Goal: Transaction & Acquisition: Purchase product/service

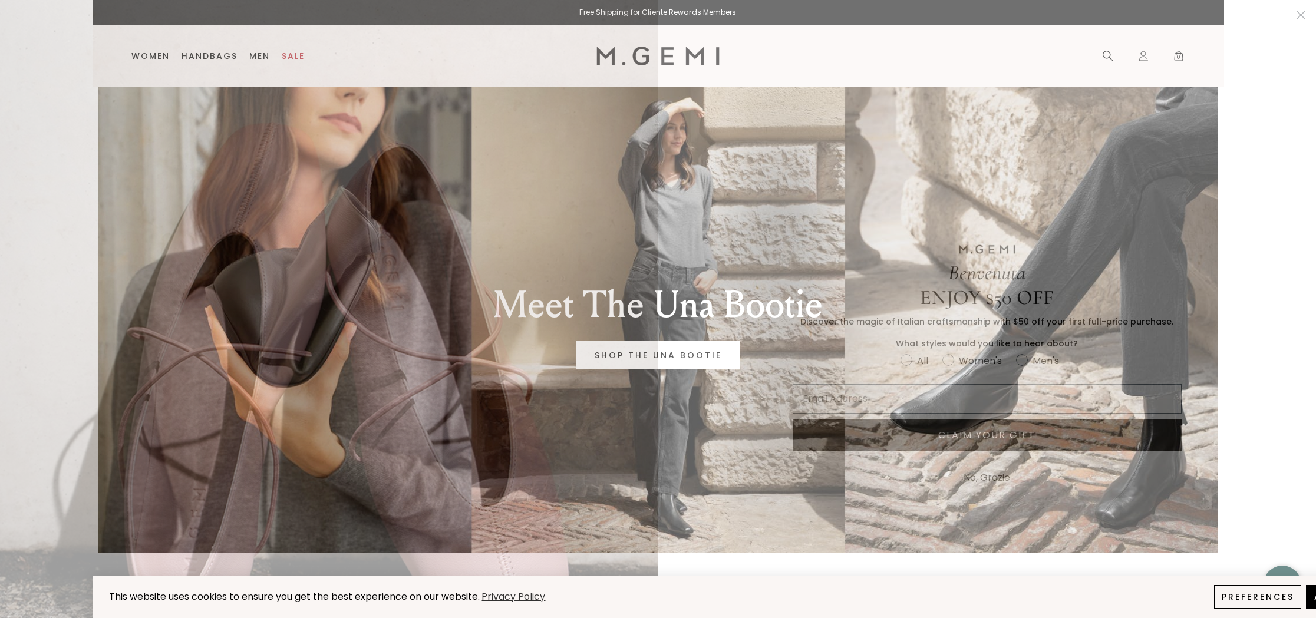
click at [971, 477] on button "No, Grazie" at bounding box center [987, 477] width 58 height 29
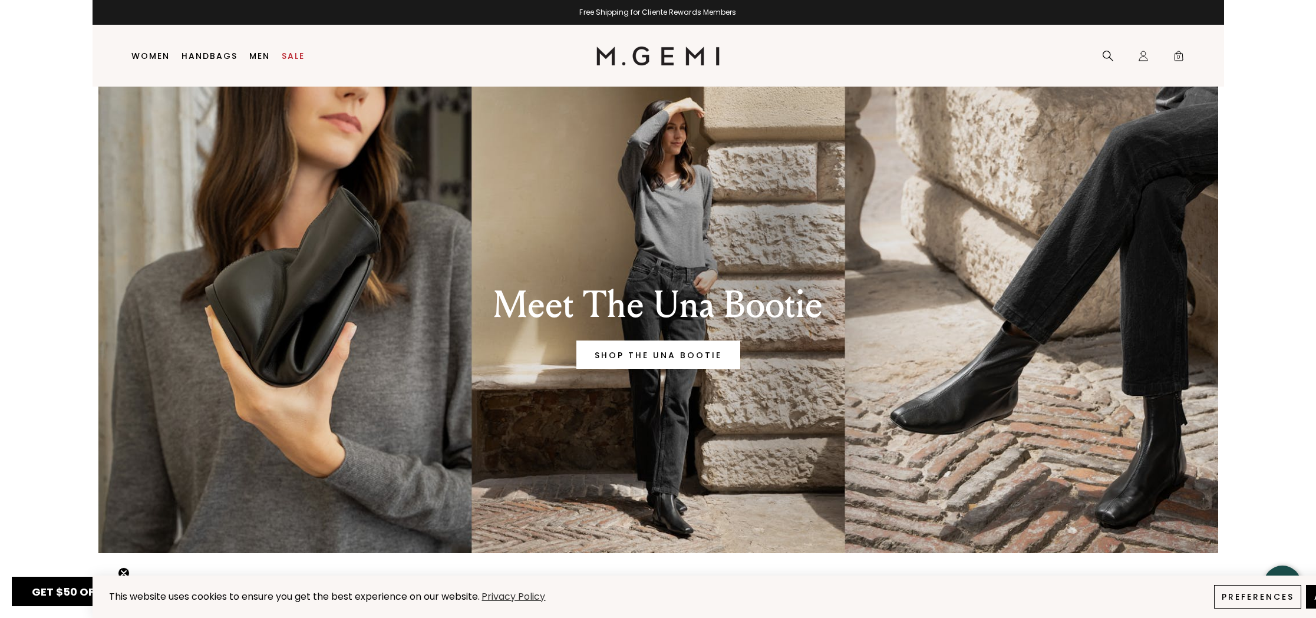
click at [93, 127] on html "This website uses cookies to ensure you get the best experience on our website.…" at bounding box center [659, 309] width 1132 height 618
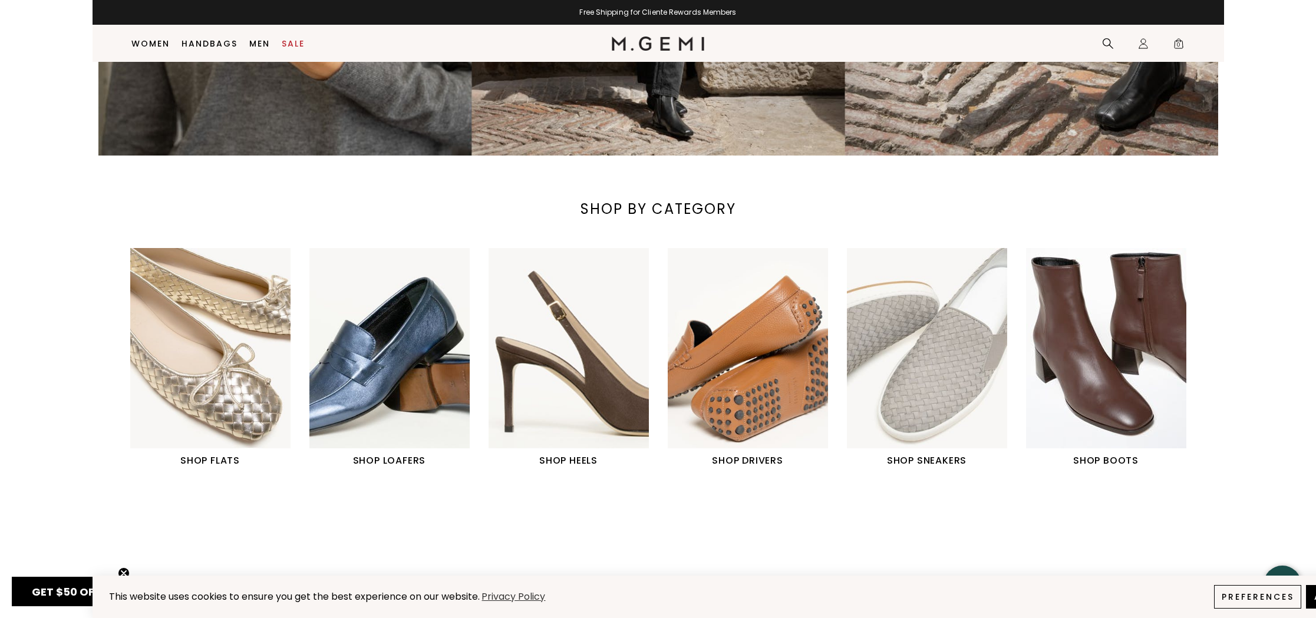
scroll to position [383, 0]
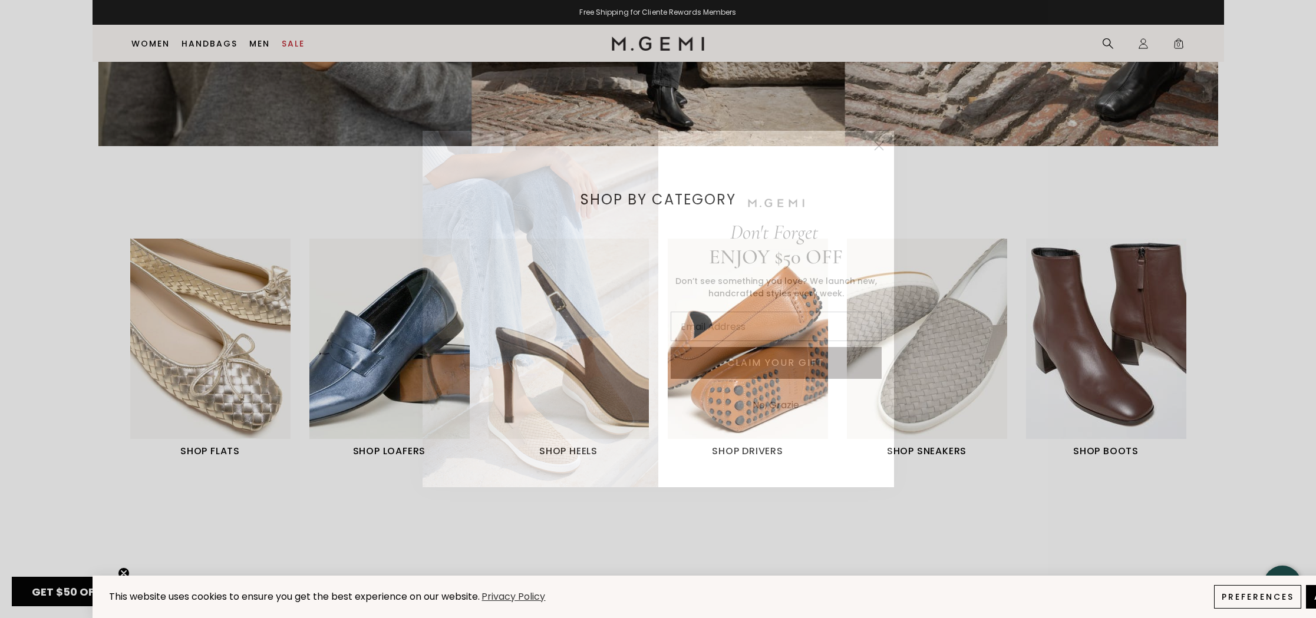
click at [1153, 376] on div "Close dialog Don't Forget ENJOY $50 OFF Don’t see something you love? We launch…" at bounding box center [658, 309] width 1316 height 618
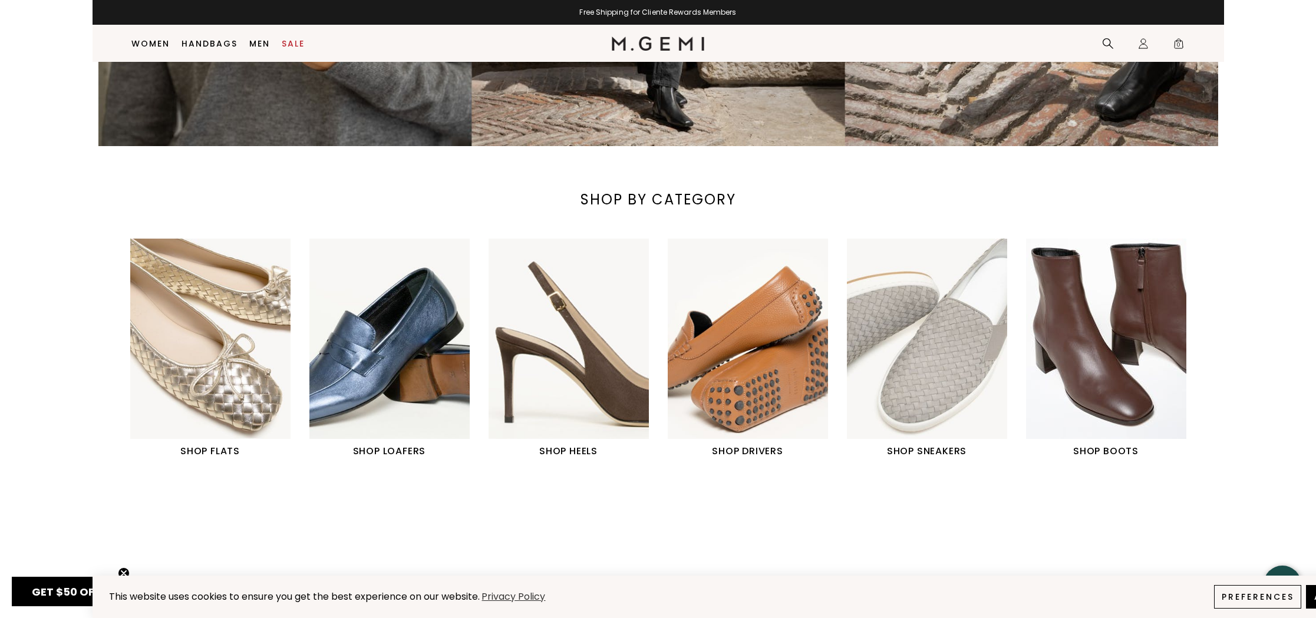
click at [1108, 450] on h1 "SHOP BOOTS" at bounding box center [1106, 451] width 160 height 14
click at [1108, 376] on img "6 / 6" at bounding box center [1106, 339] width 160 height 200
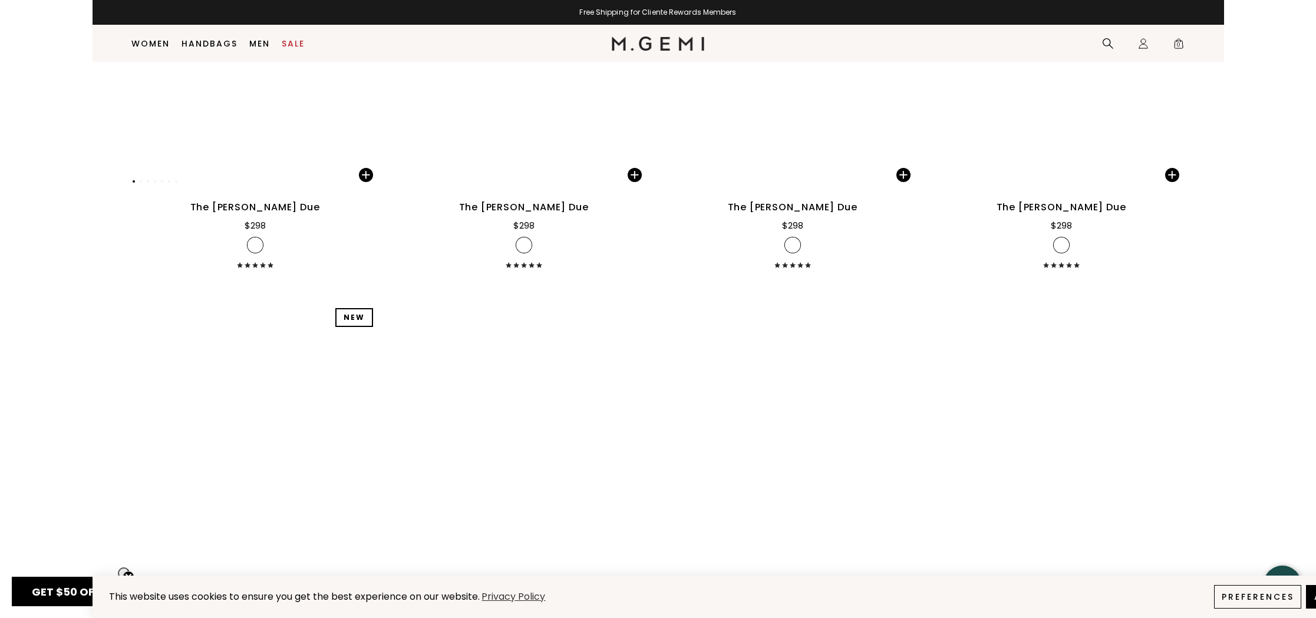
scroll to position [6141, 0]
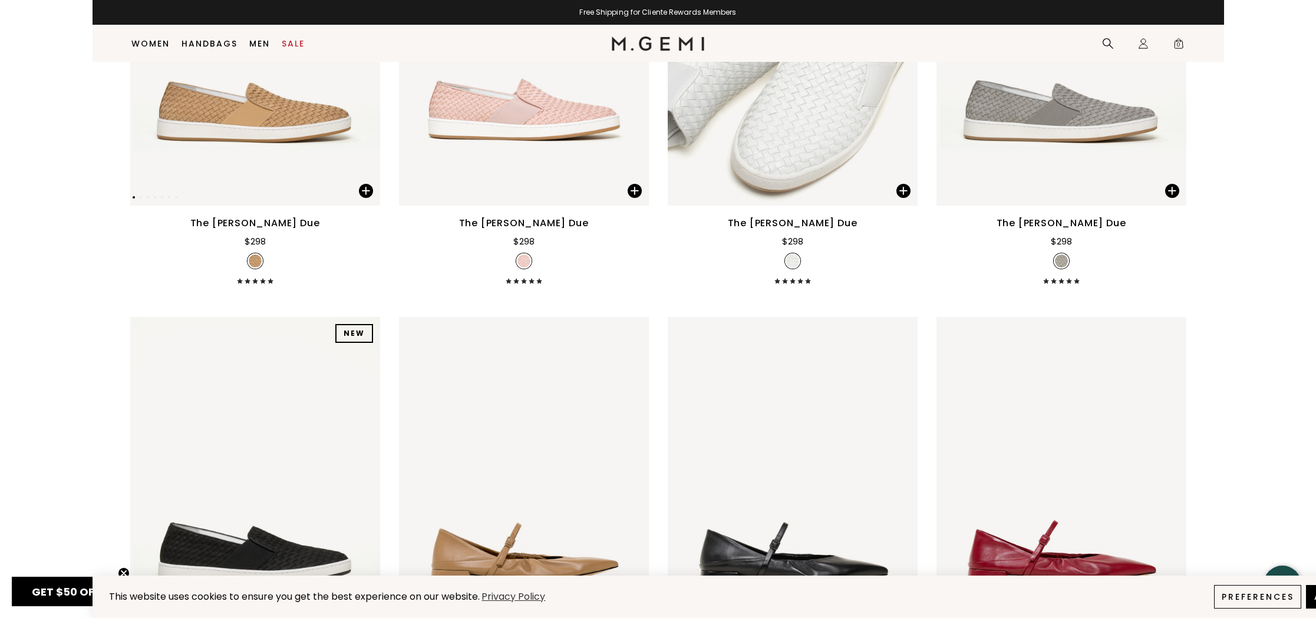
click at [296, 135] on img at bounding box center [255, 38] width 250 height 333
click at [1095, 126] on img at bounding box center [1062, 38] width 250 height 333
click at [288, 122] on img at bounding box center [255, 38] width 250 height 333
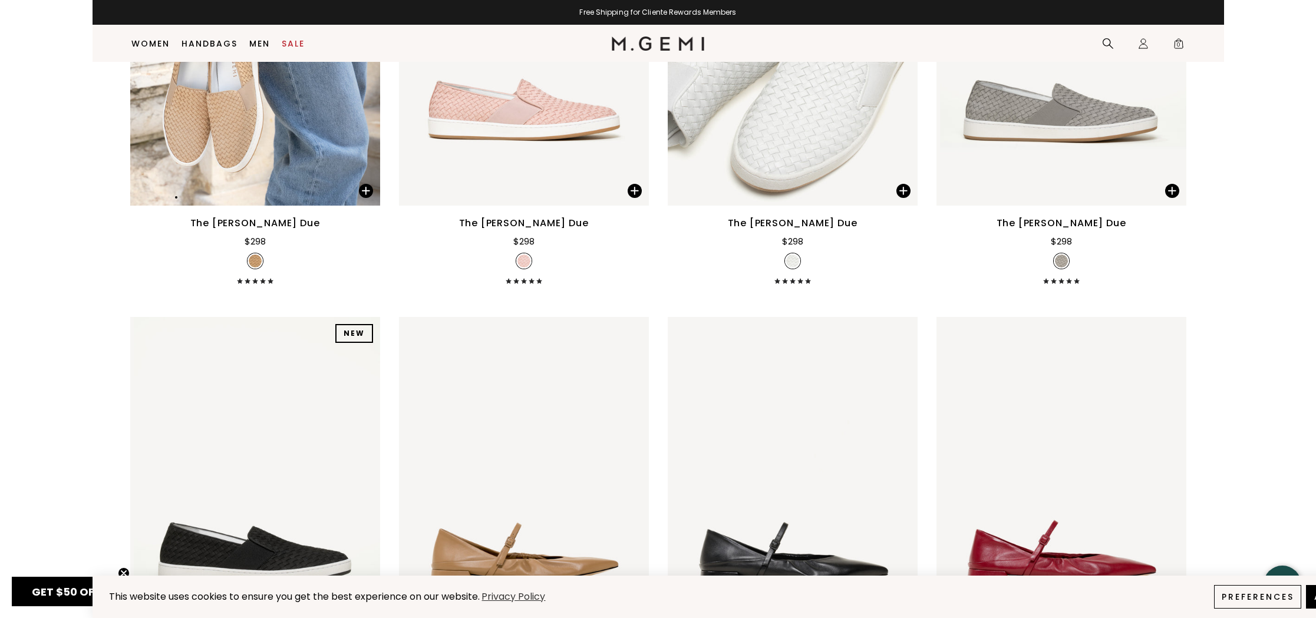
click at [288, 122] on div "NEW NEW NEW NEW NEW NEW NEW NEW NEW" at bounding box center [255, 38] width 250 height 333
click at [264, 122] on img at bounding box center [255, 38] width 250 height 333
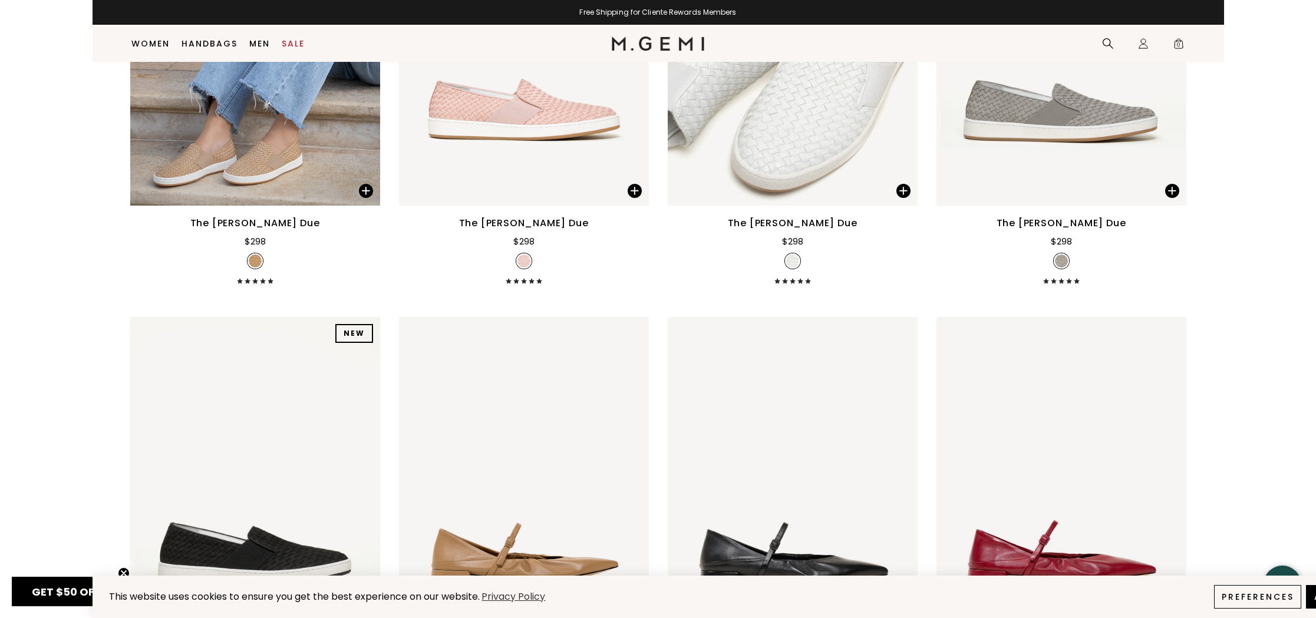
click at [254, 261] on img at bounding box center [255, 261] width 13 height 13
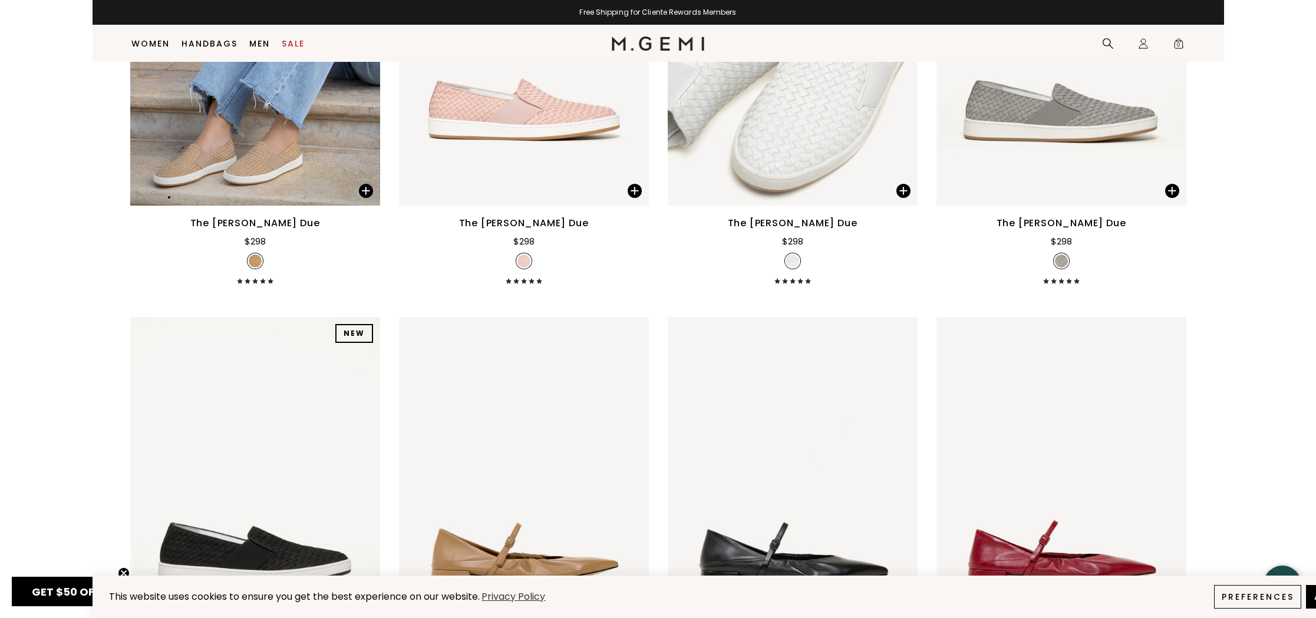
click at [258, 138] on img at bounding box center [255, 38] width 250 height 333
click at [259, 139] on img at bounding box center [255, 38] width 250 height 333
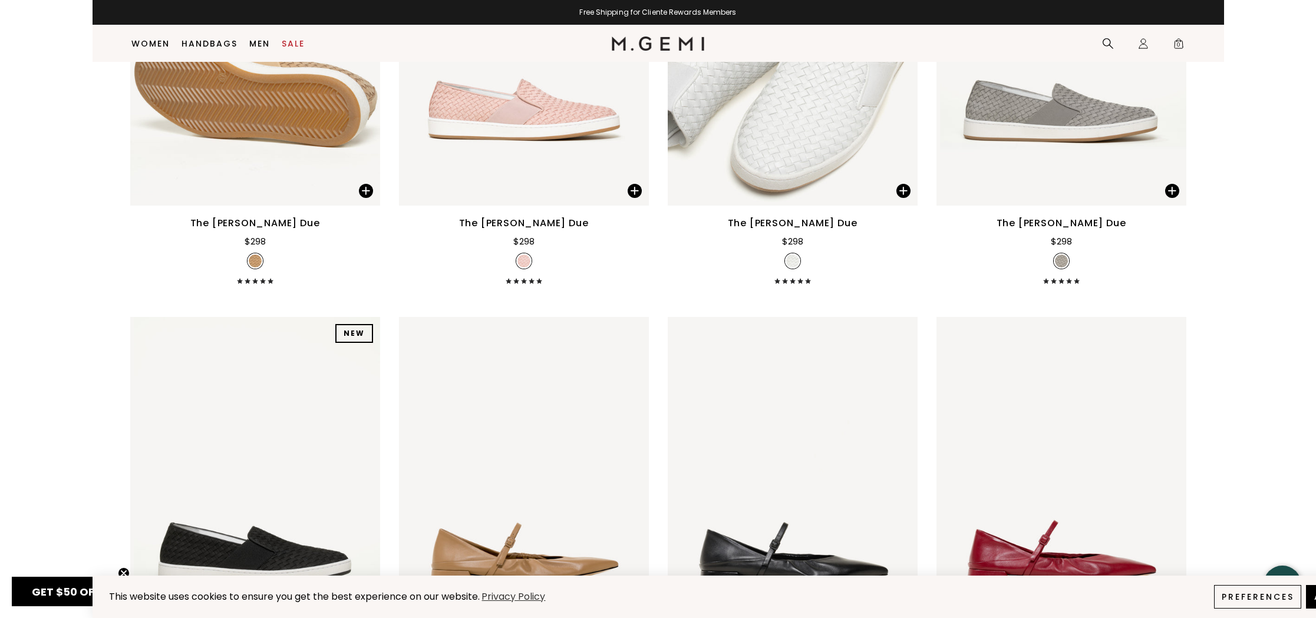
click at [262, 255] on li at bounding box center [255, 260] width 15 height 15
click at [250, 219] on div "The [PERSON_NAME] Due" at bounding box center [255, 223] width 130 height 14
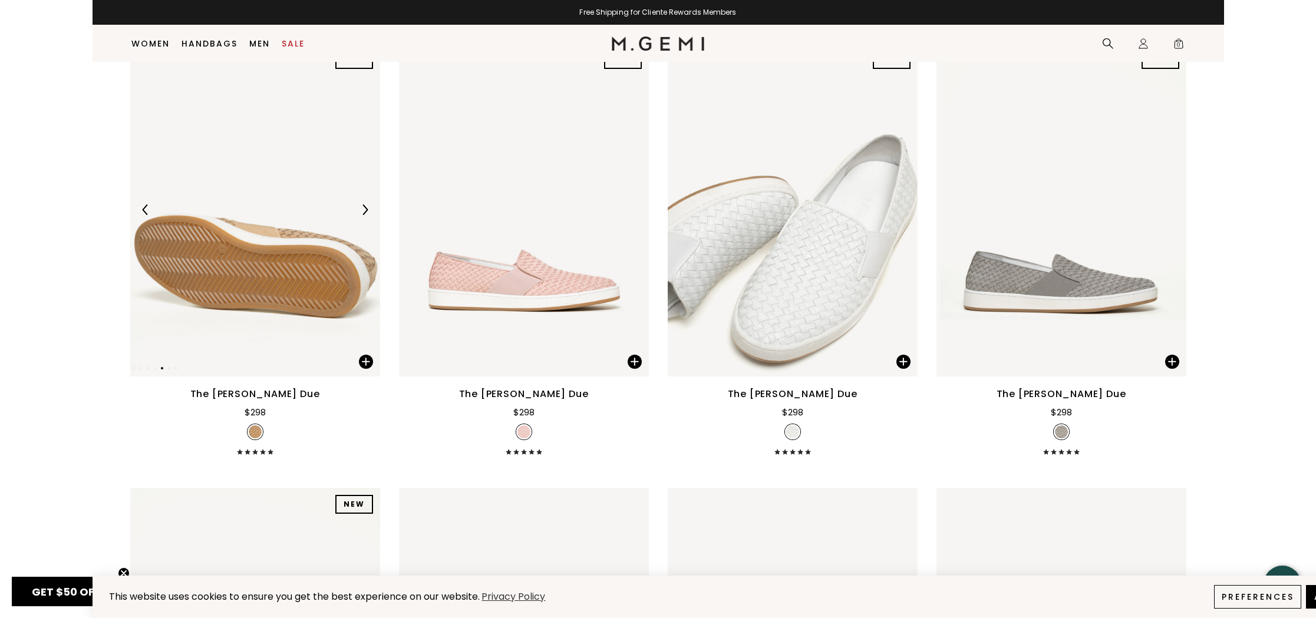
scroll to position [5954, 0]
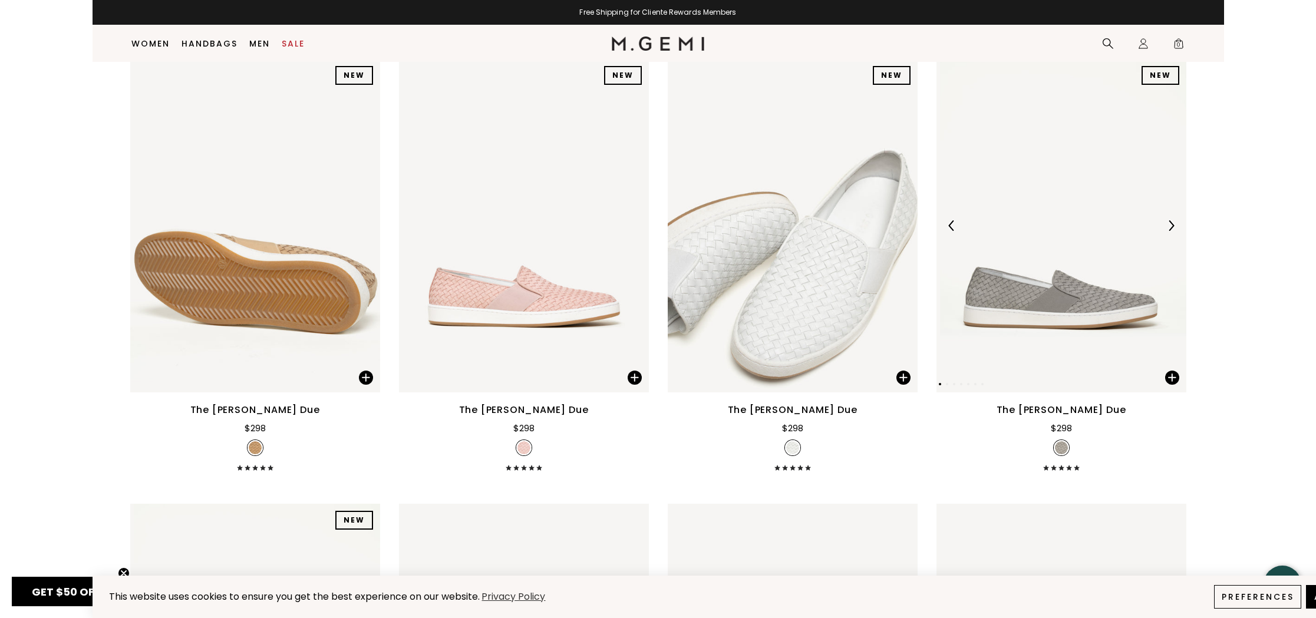
click at [1079, 304] on img at bounding box center [1062, 225] width 250 height 333
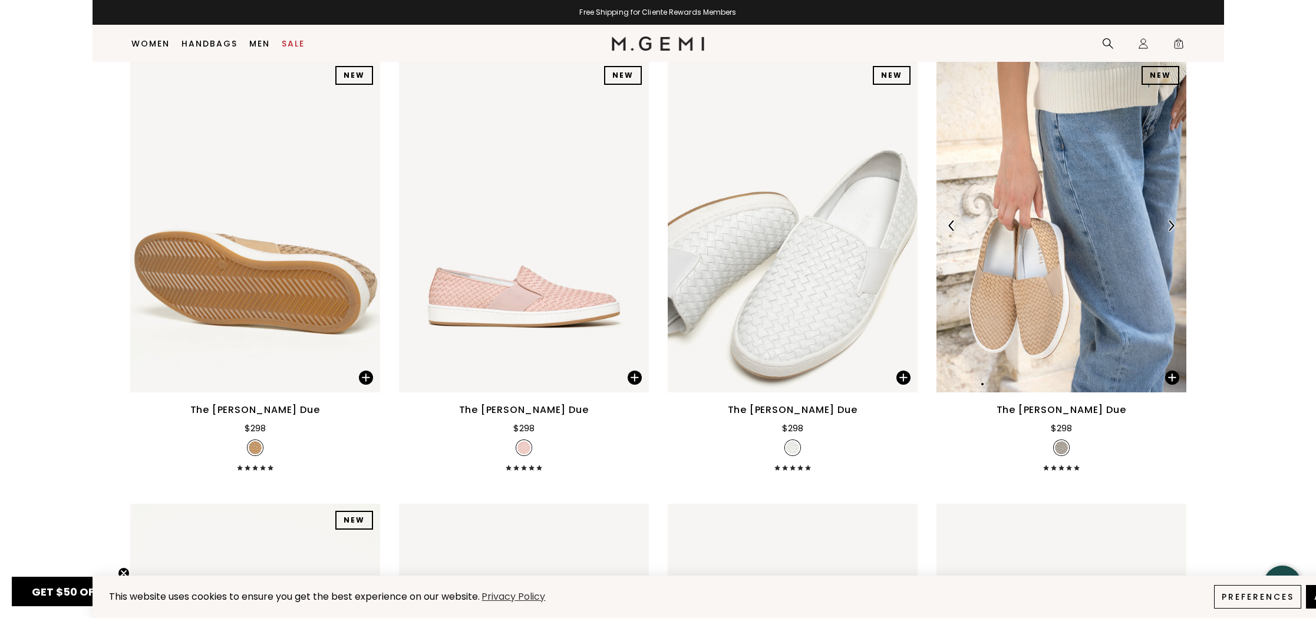
click at [1079, 304] on div "NEW NEW NEW NEW NEW NEW NEW NEW NEW" at bounding box center [1062, 225] width 250 height 333
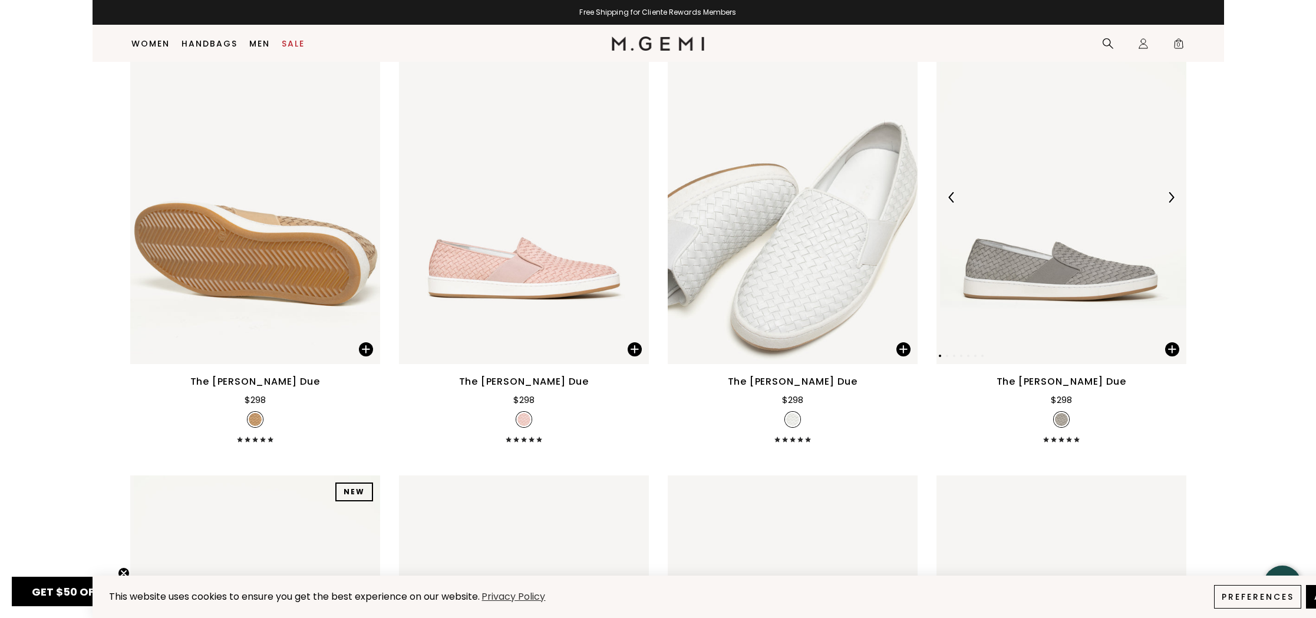
scroll to position [5964, 0]
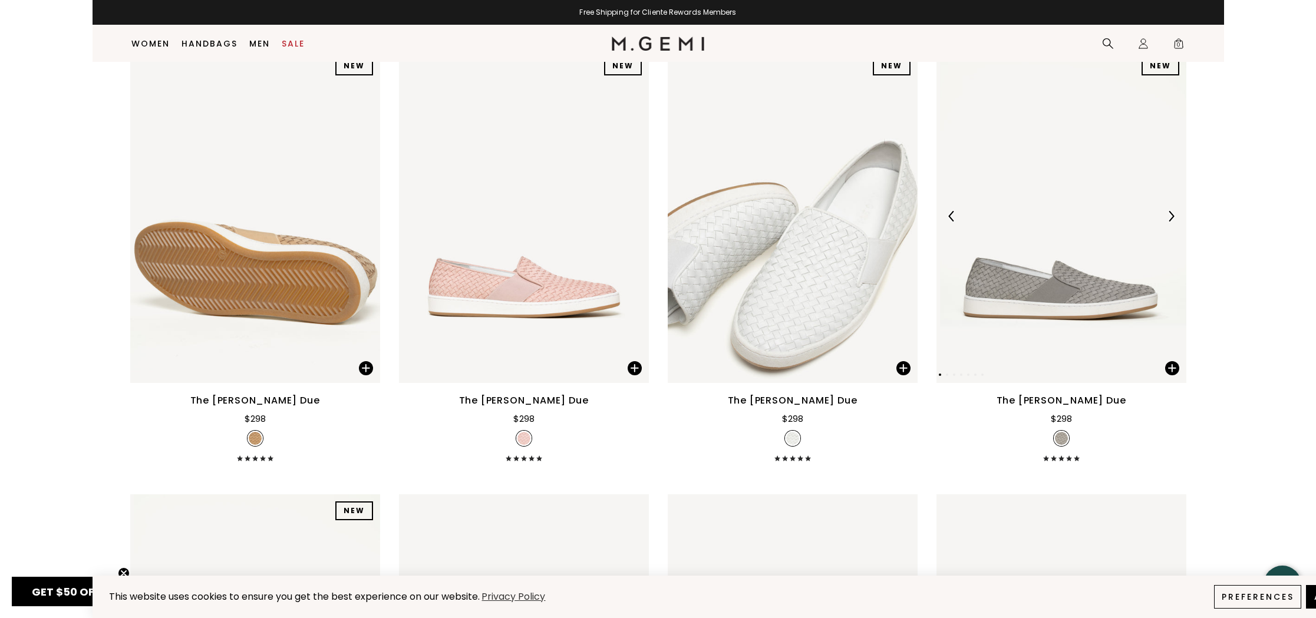
click at [1169, 215] on img at bounding box center [1171, 216] width 11 height 11
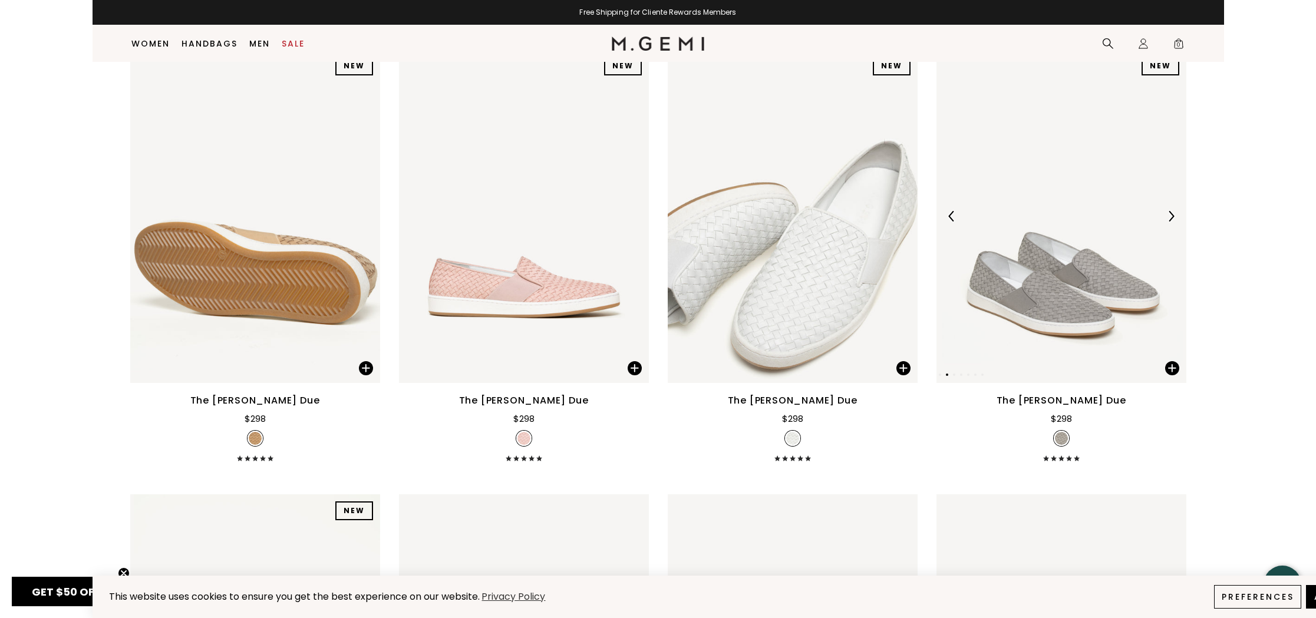
click at [1169, 215] on img at bounding box center [1171, 216] width 11 height 11
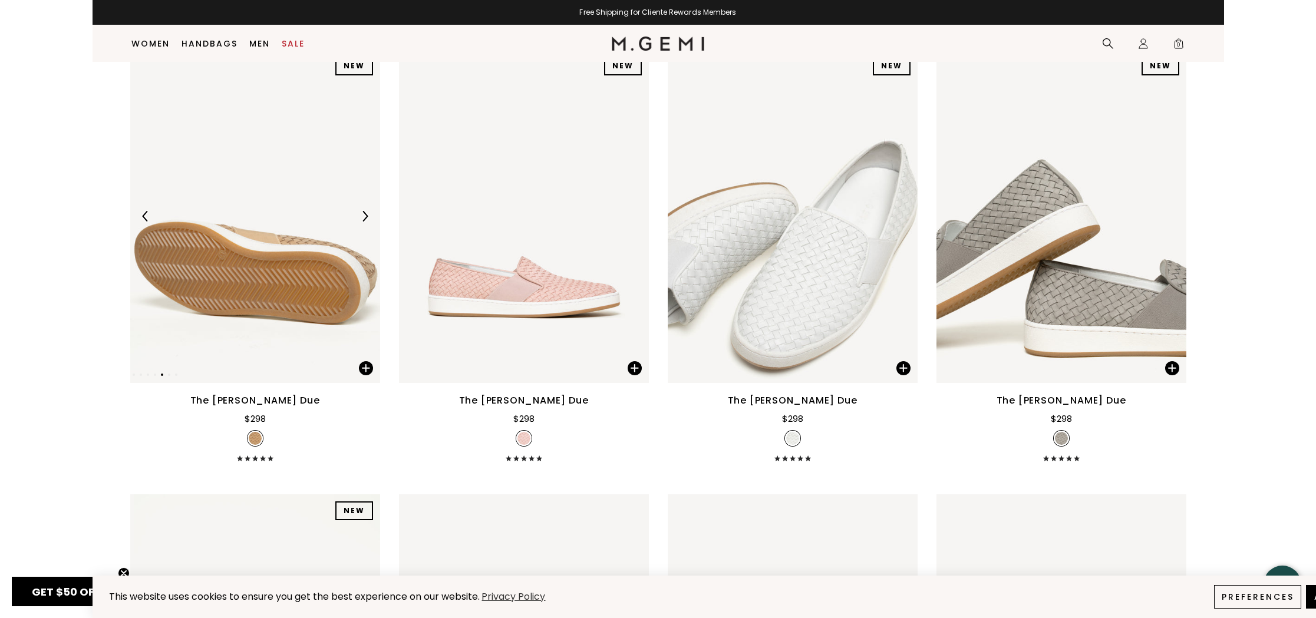
click at [292, 246] on img at bounding box center [255, 216] width 250 height 333
click at [258, 399] on div "The [PERSON_NAME] Due" at bounding box center [255, 401] width 130 height 14
click at [256, 440] on img at bounding box center [255, 438] width 13 height 13
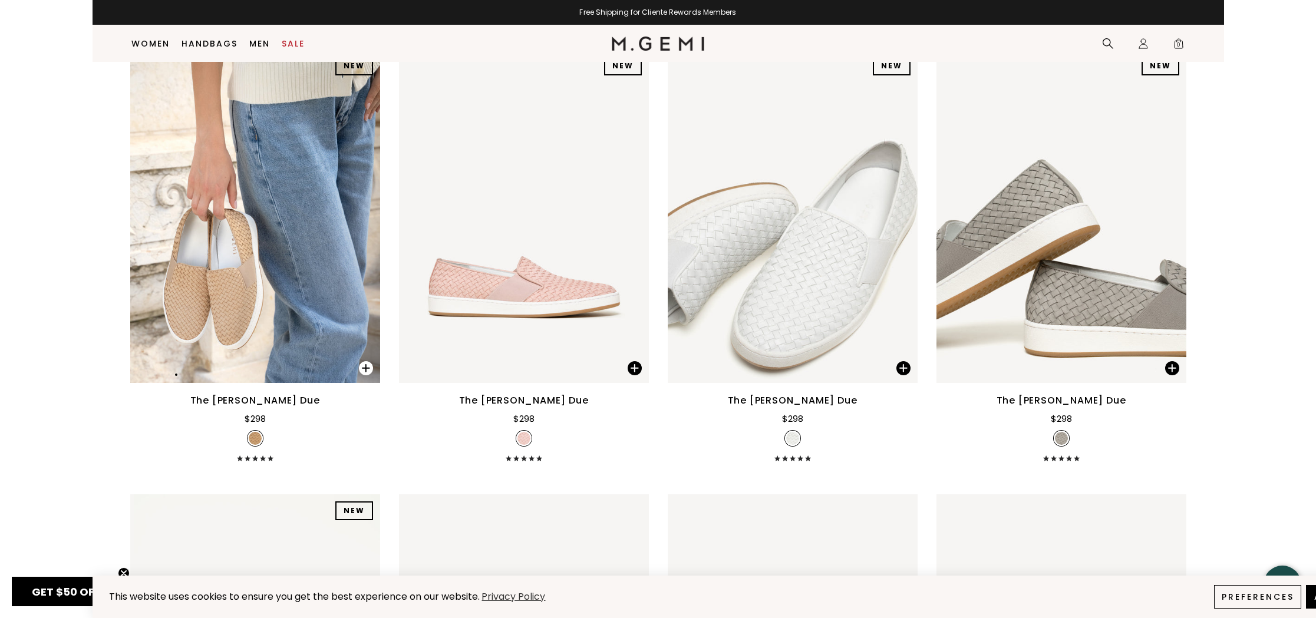
click at [363, 369] on span at bounding box center [366, 368] width 14 height 14
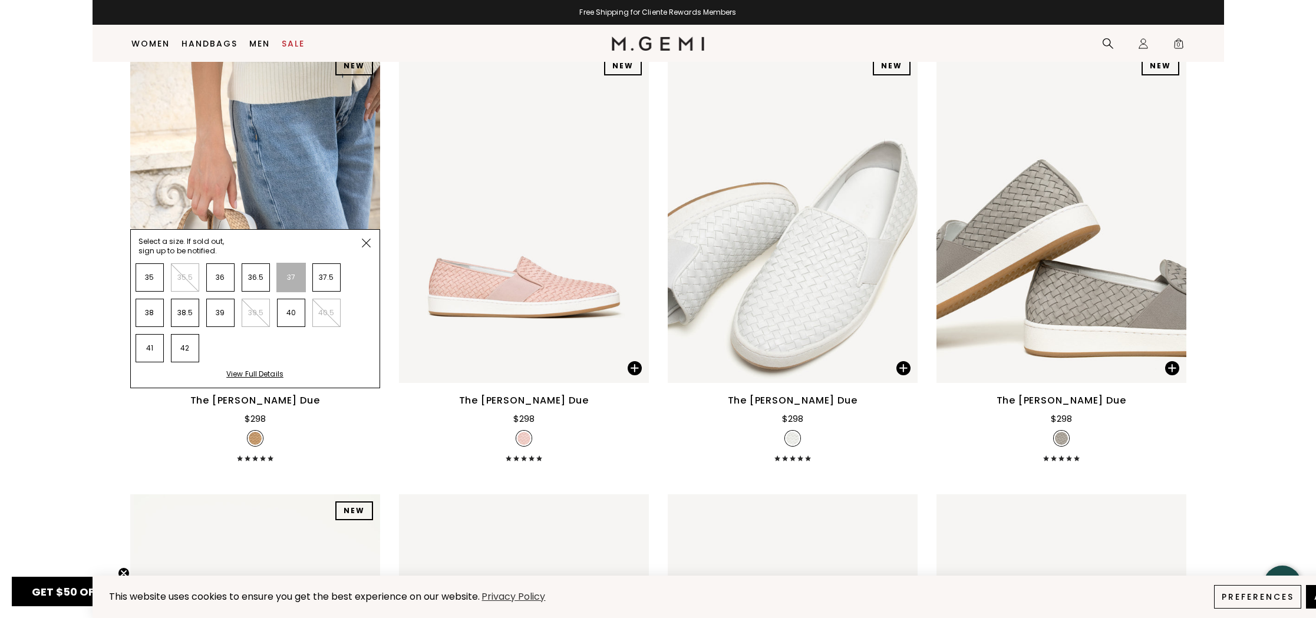
click at [294, 274] on li "37" at bounding box center [291, 277] width 28 height 28
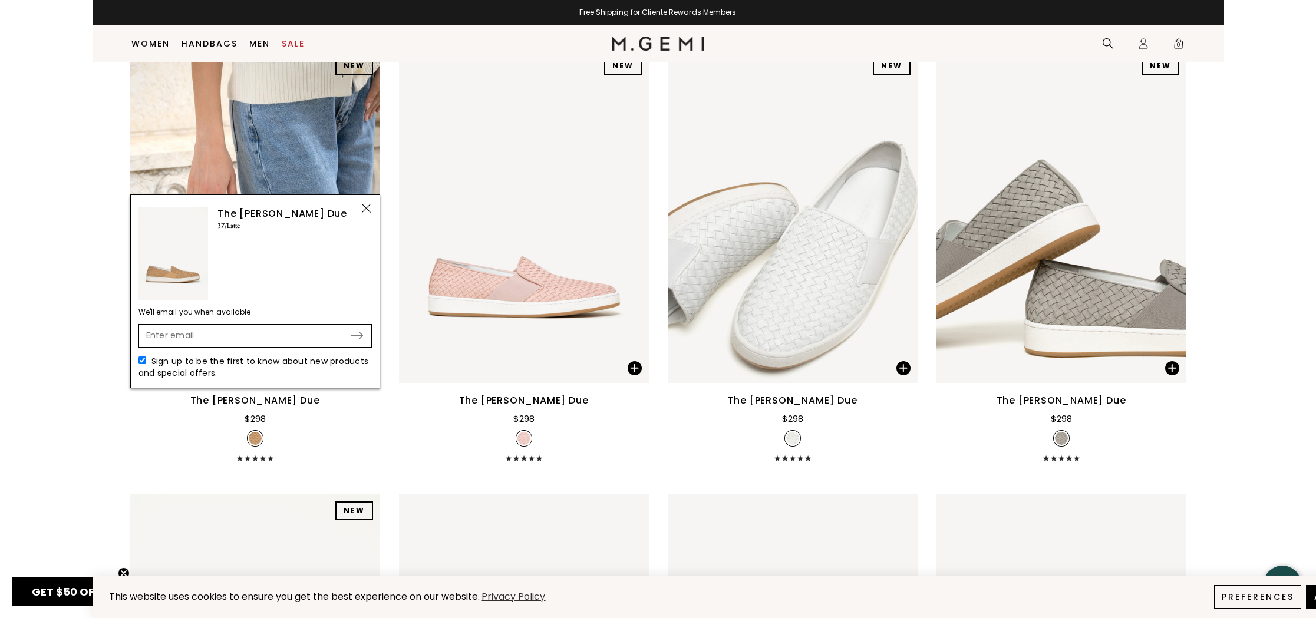
click at [366, 206] on img at bounding box center [366, 208] width 9 height 9
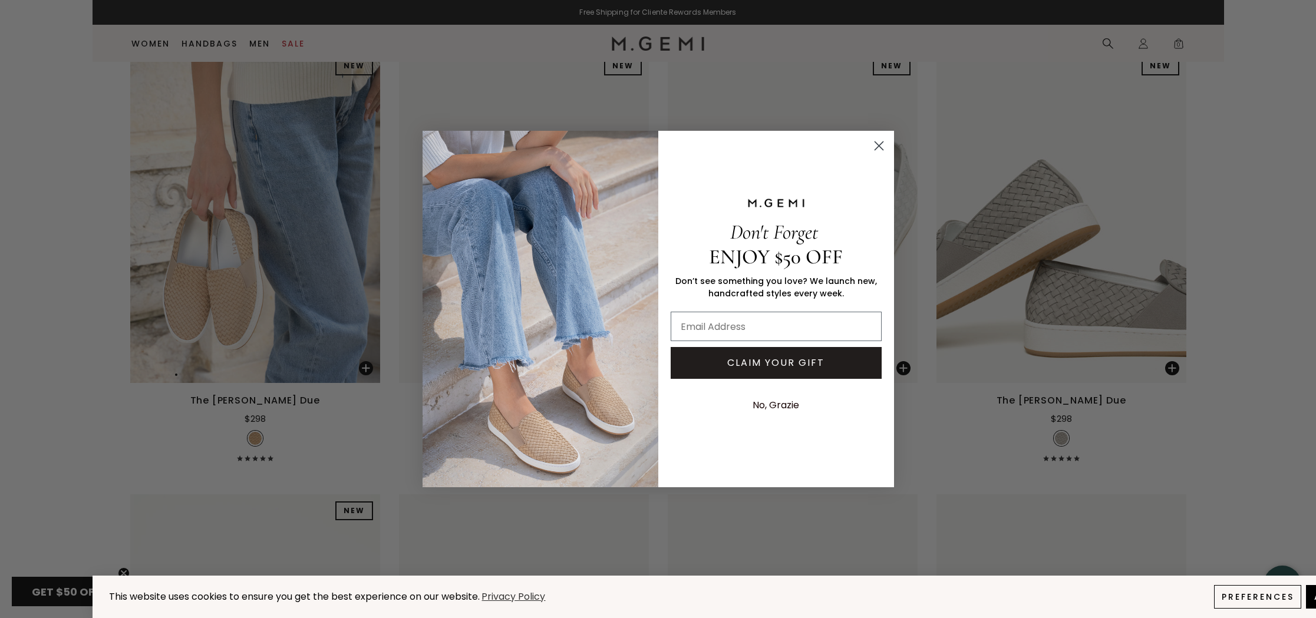
click at [878, 142] on circle "Close dialog" at bounding box center [878, 145] width 19 height 19
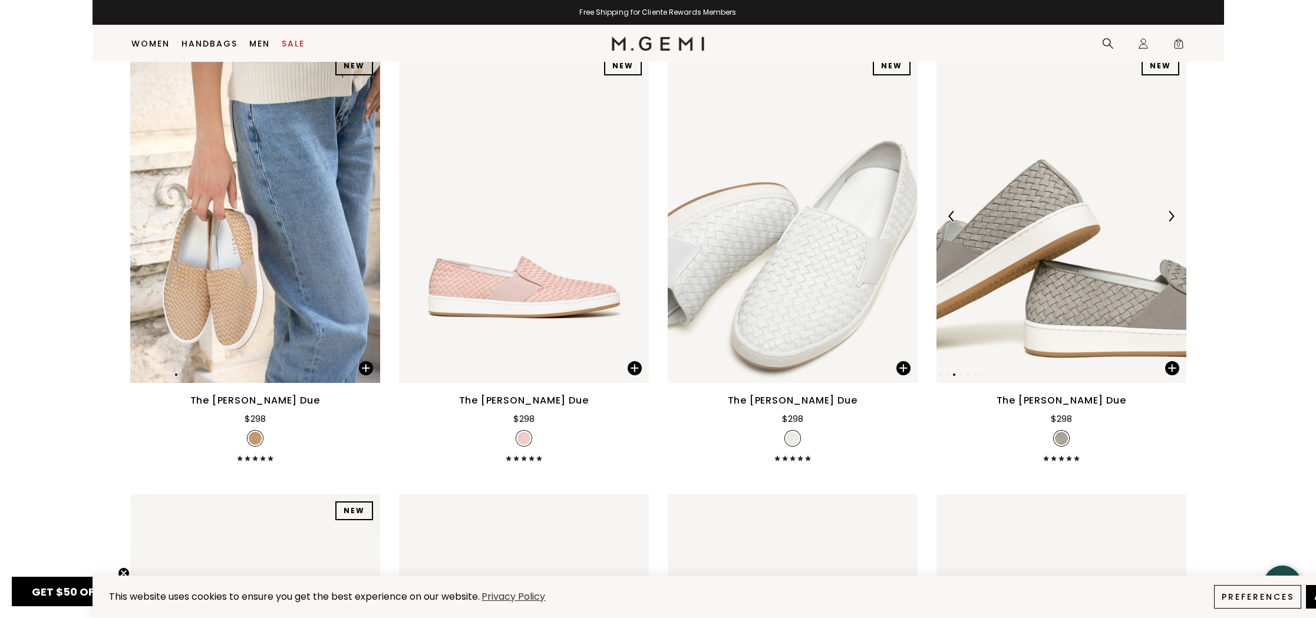
click at [1067, 352] on img at bounding box center [1062, 216] width 250 height 333
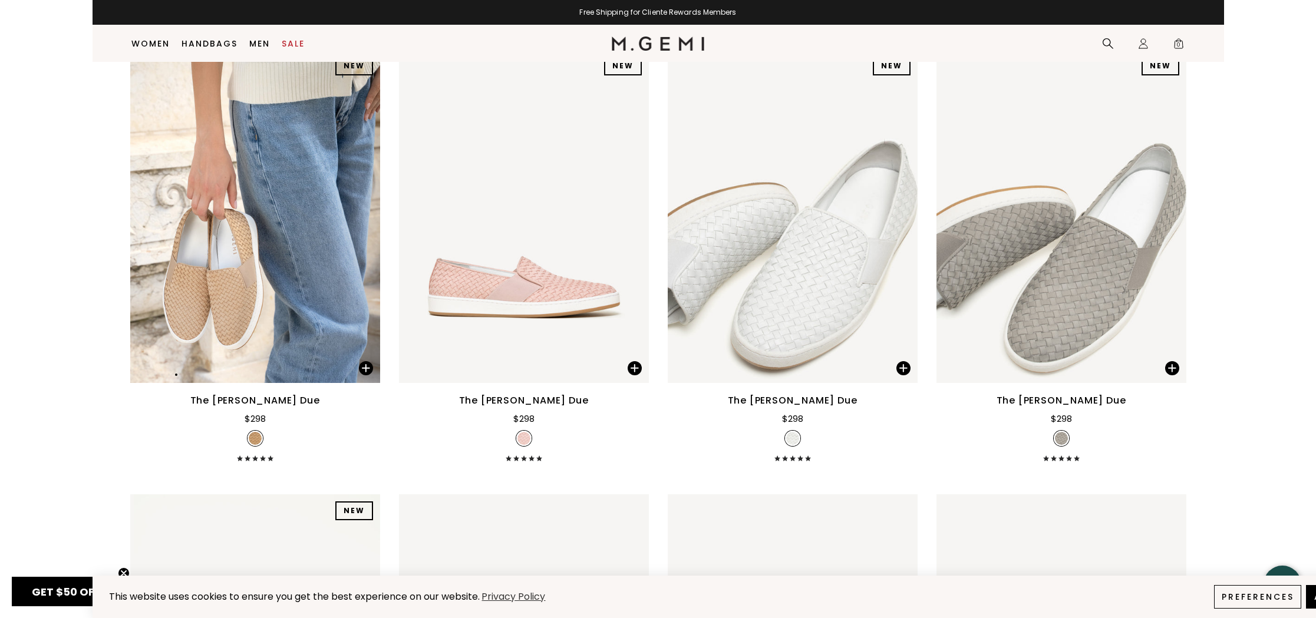
click at [1066, 443] on div at bounding box center [1061, 438] width 15 height 15
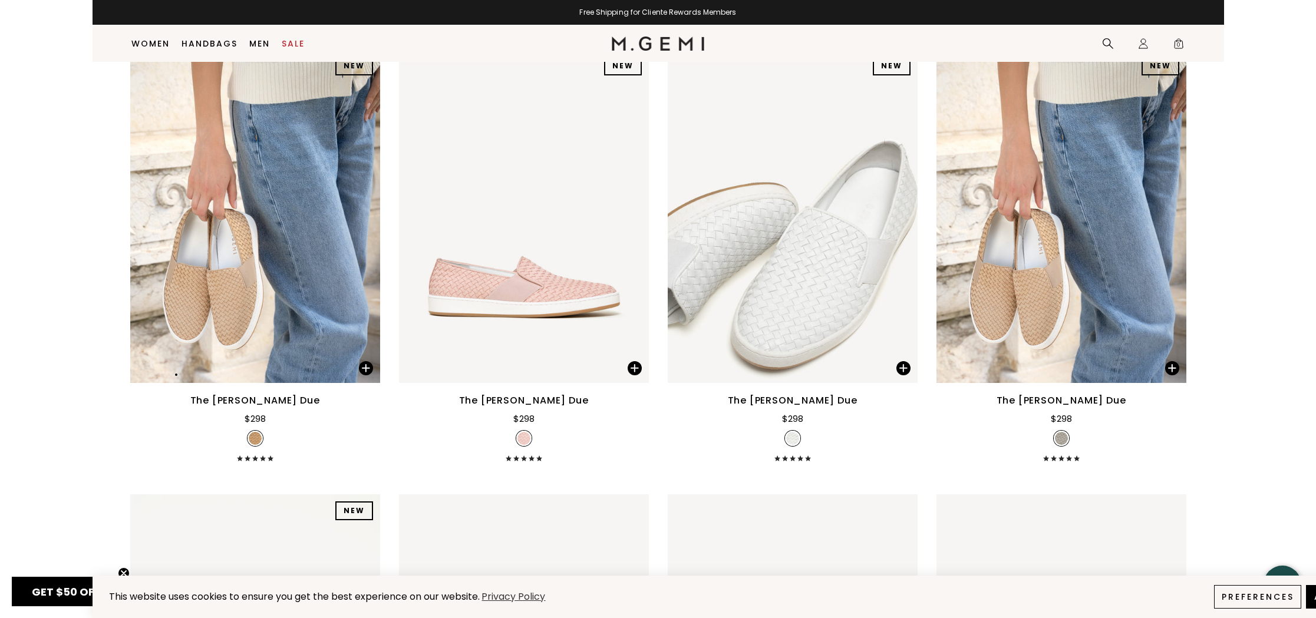
click at [1057, 400] on div "The [PERSON_NAME] Due" at bounding box center [1062, 401] width 130 height 14
click at [1059, 299] on div "NEW NEW NEW NEW NEW NEW NEW NEW NEW" at bounding box center [1062, 216] width 250 height 333
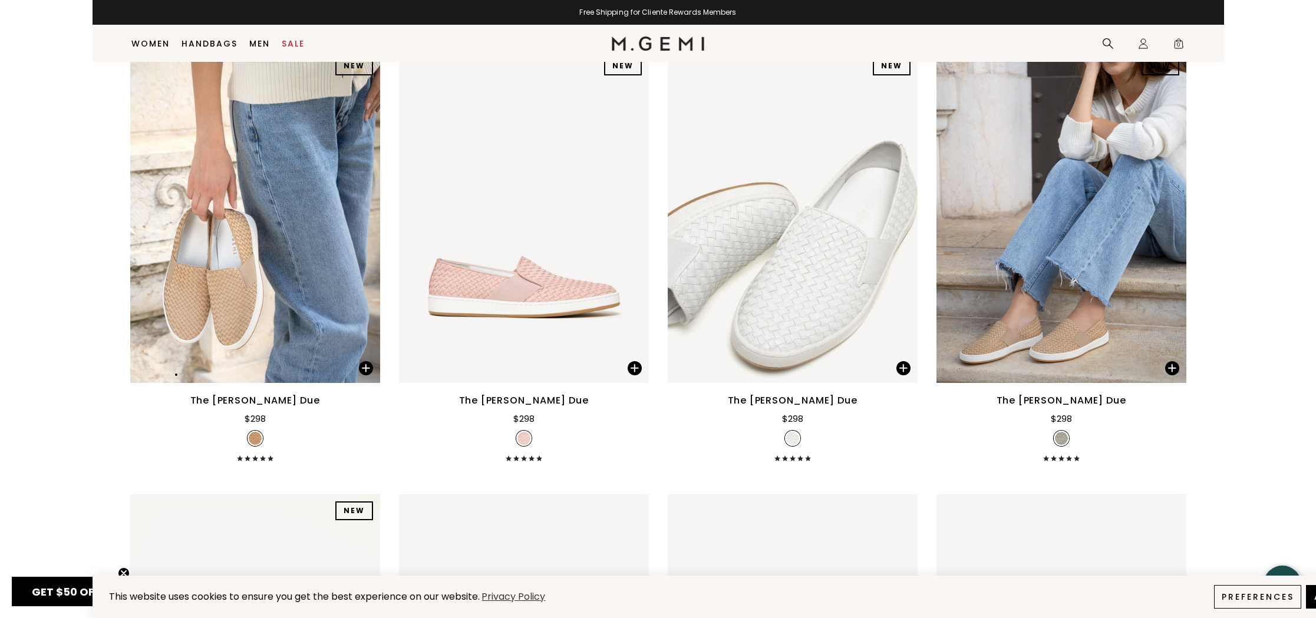
click at [1067, 439] on div at bounding box center [1061, 438] width 15 height 15
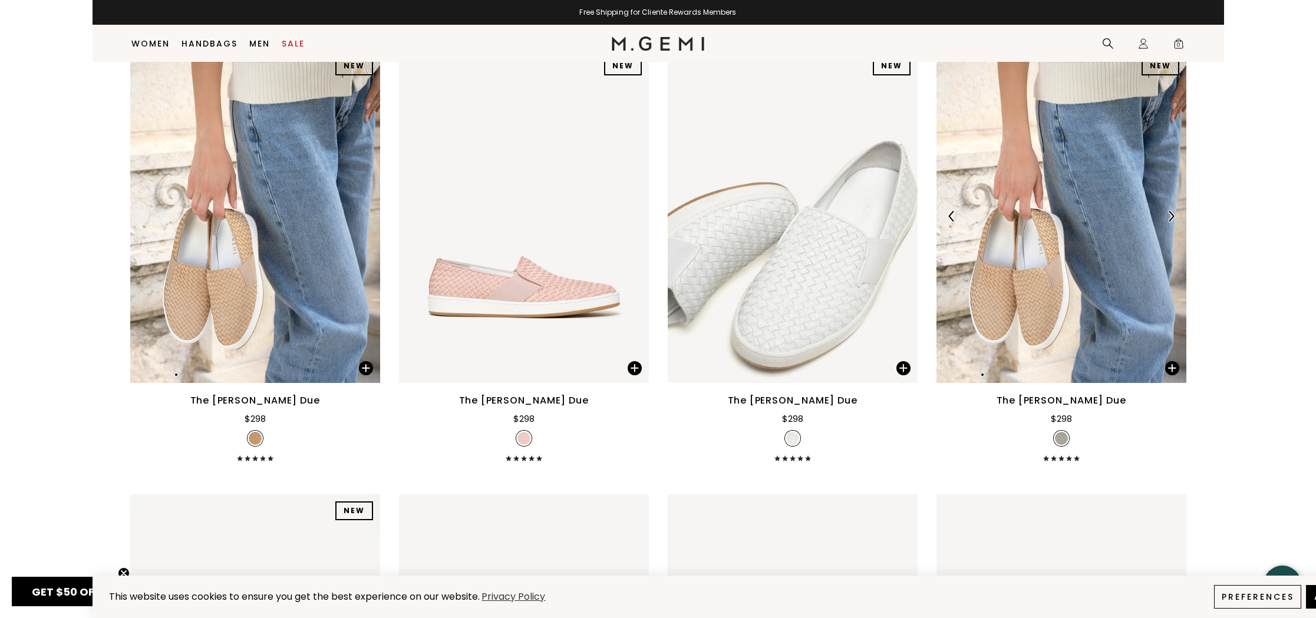
drag, startPoint x: 1064, startPoint y: 393, endPoint x: 1062, endPoint y: 333, distance: 59.6
click at [1062, 333] on div "NEW NEW NEW NEW NEW NEW NEW NEW NEW" at bounding box center [1062, 216] width 250 height 333
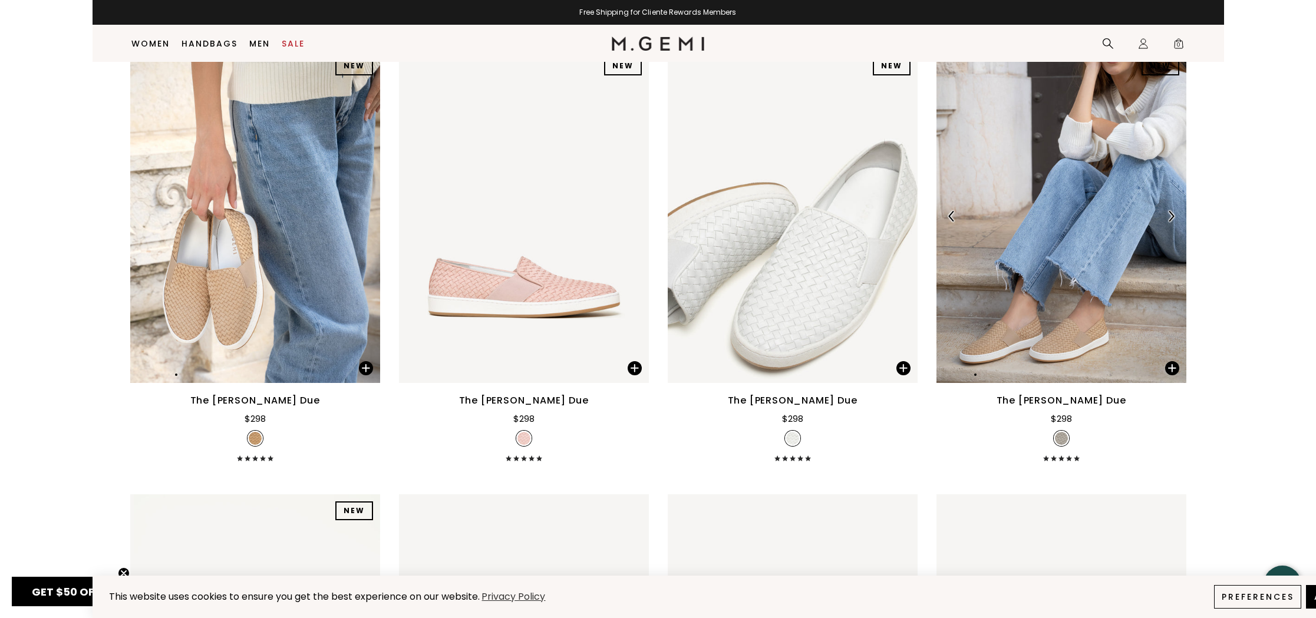
click at [1080, 172] on img at bounding box center [1062, 216] width 250 height 333
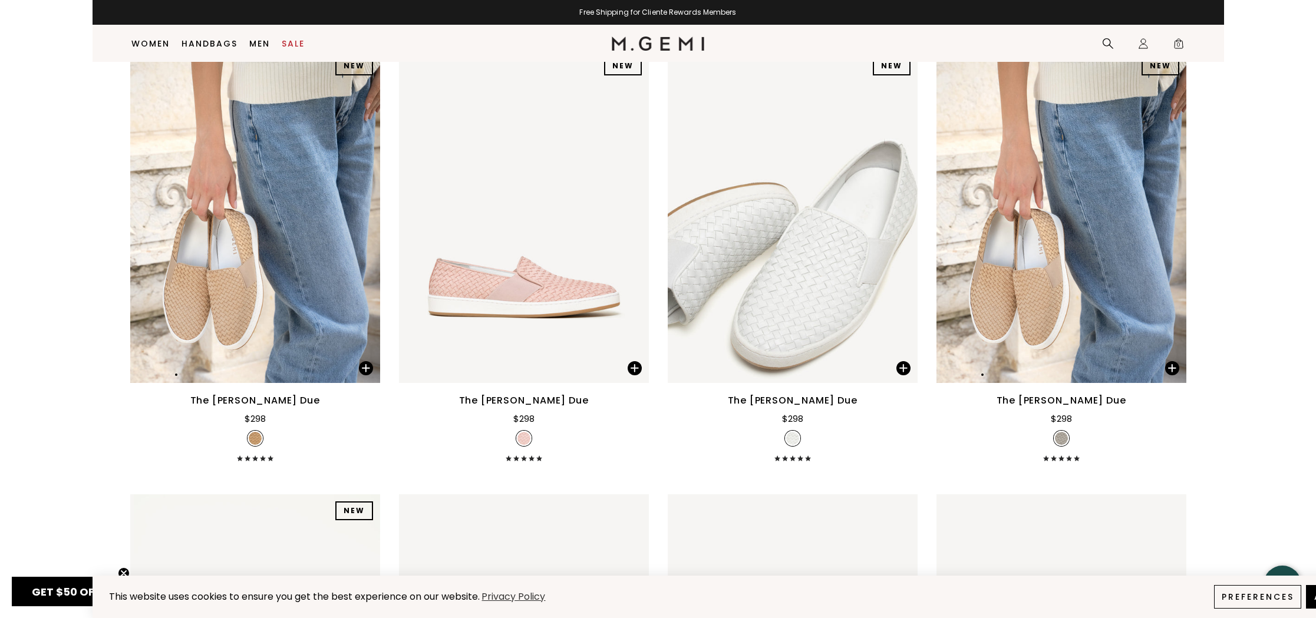
click at [1171, 371] on span at bounding box center [1172, 368] width 14 height 14
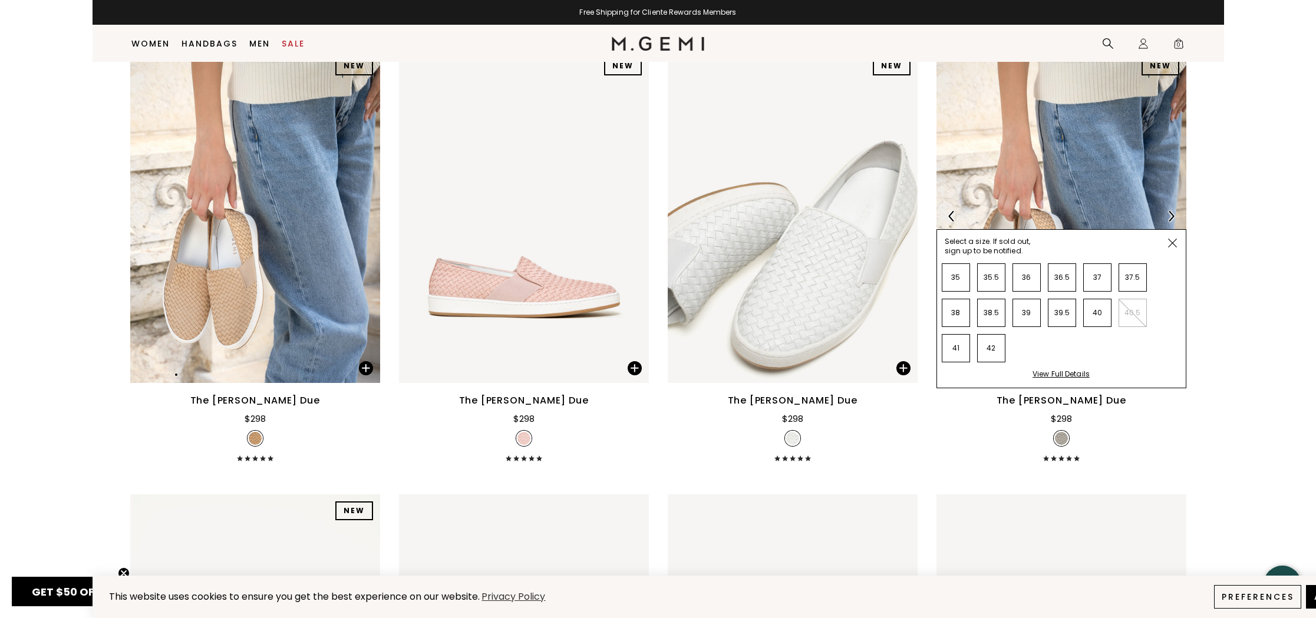
click at [1080, 200] on img at bounding box center [1062, 216] width 250 height 333
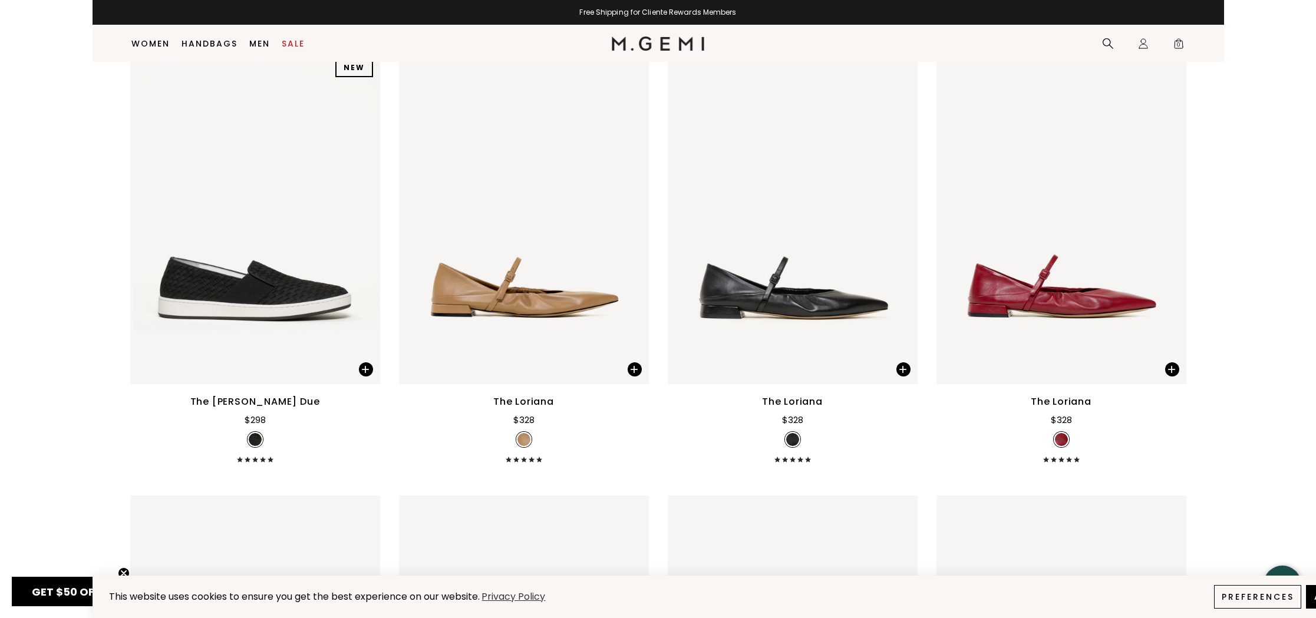
scroll to position [6407, 0]
click at [296, 301] on img at bounding box center [255, 217] width 250 height 333
click at [369, 369] on span at bounding box center [366, 369] width 14 height 14
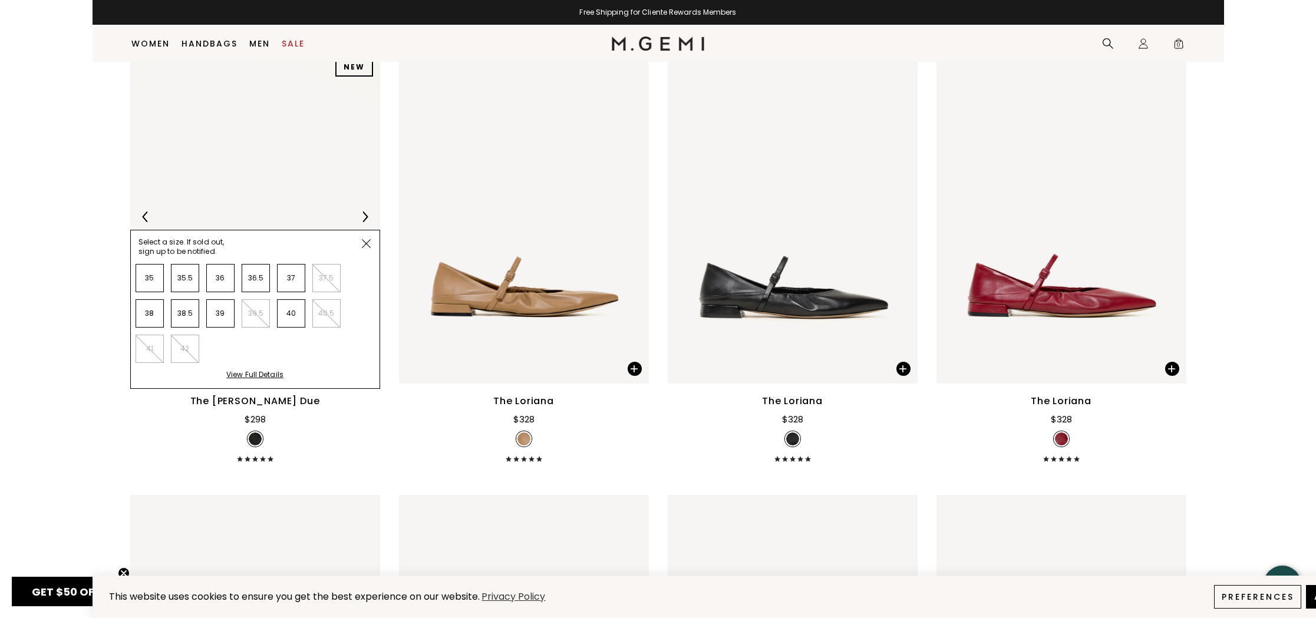
click at [312, 200] on img at bounding box center [255, 217] width 250 height 333
click at [315, 433] on div "The Cerchio Due $298" at bounding box center [255, 428] width 250 height 68
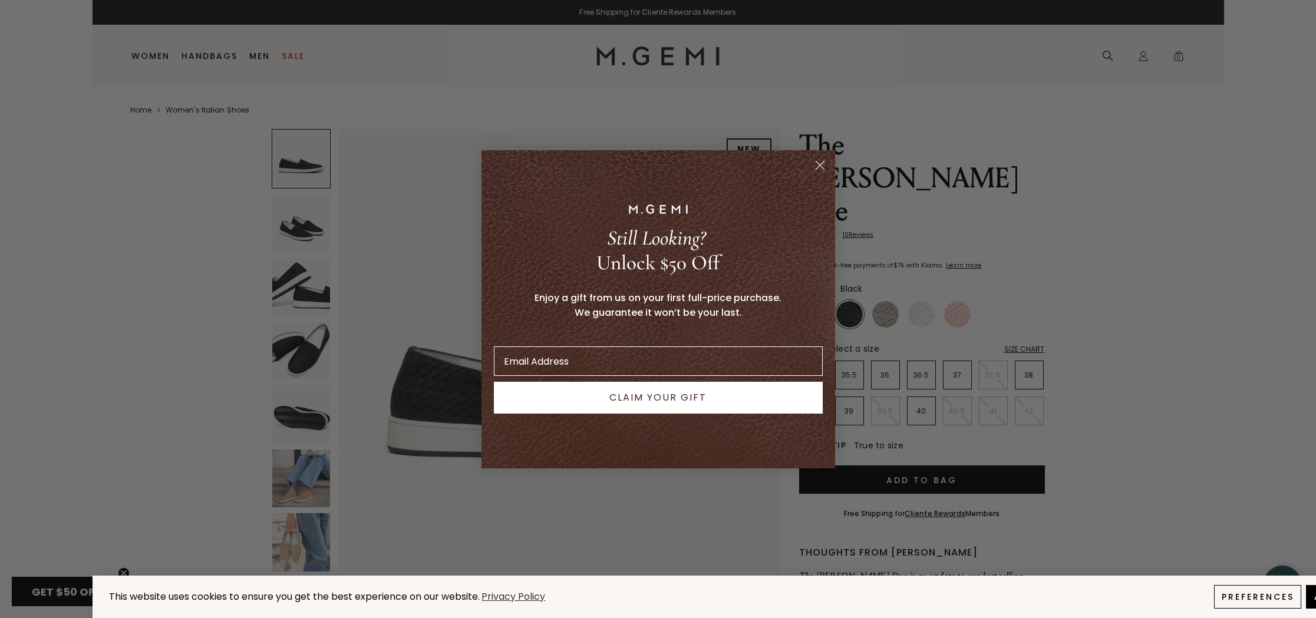
click at [825, 163] on circle "Close dialog" at bounding box center [819, 164] width 19 height 19
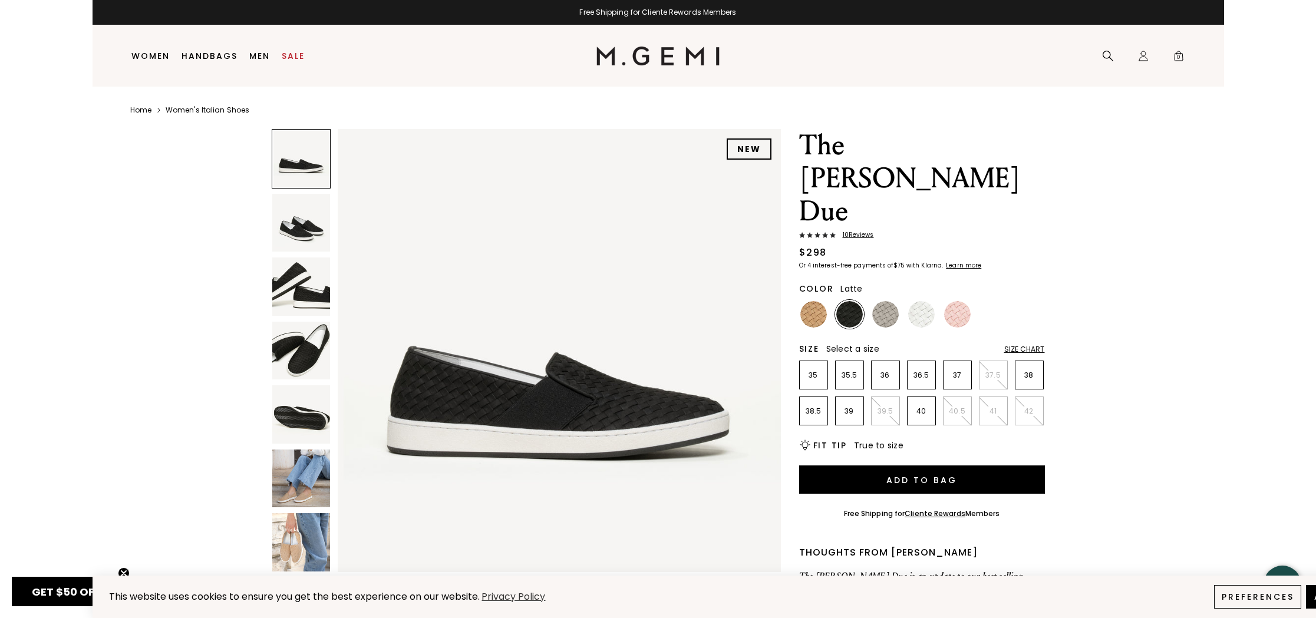
click at [815, 301] on img at bounding box center [813, 314] width 27 height 27
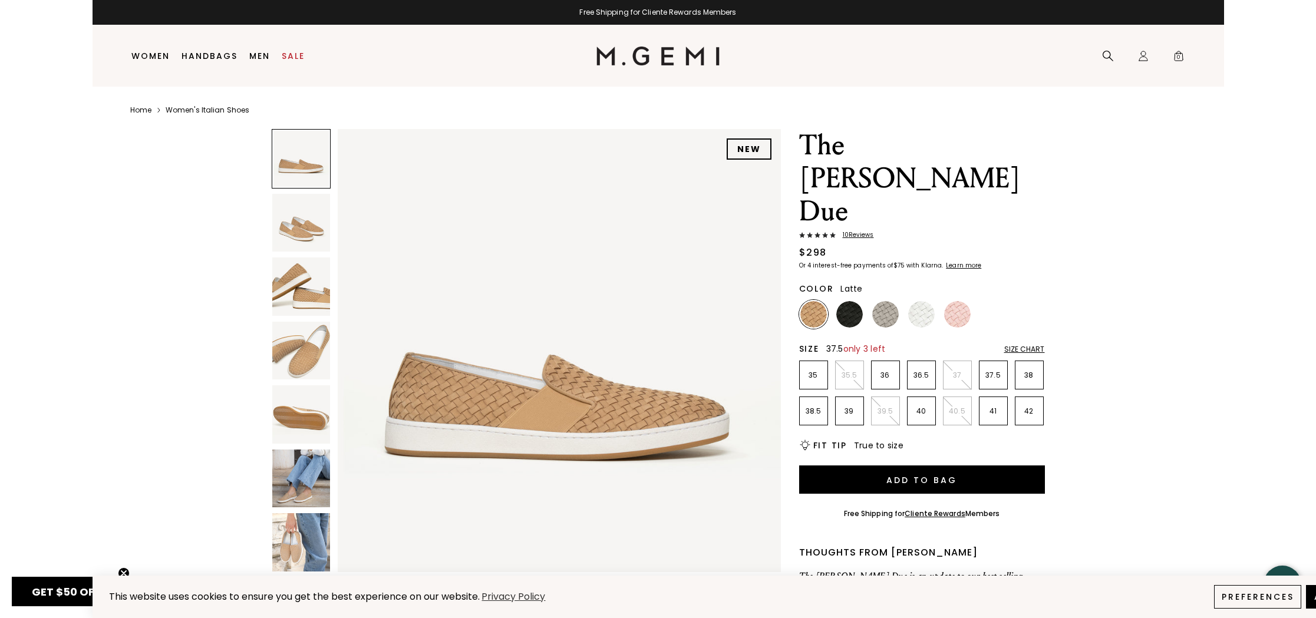
click at [992, 371] on p "37.5" at bounding box center [994, 375] width 28 height 9
click at [305, 365] on img at bounding box center [301, 351] width 58 height 58
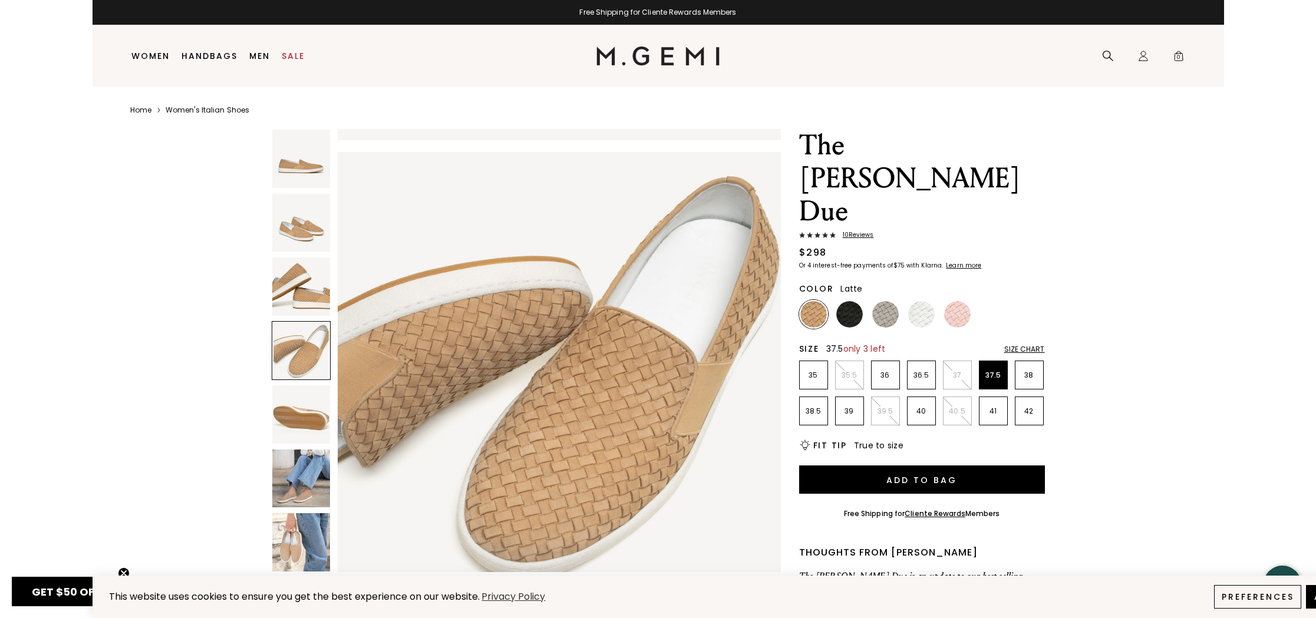
scroll to position [1364, 0]
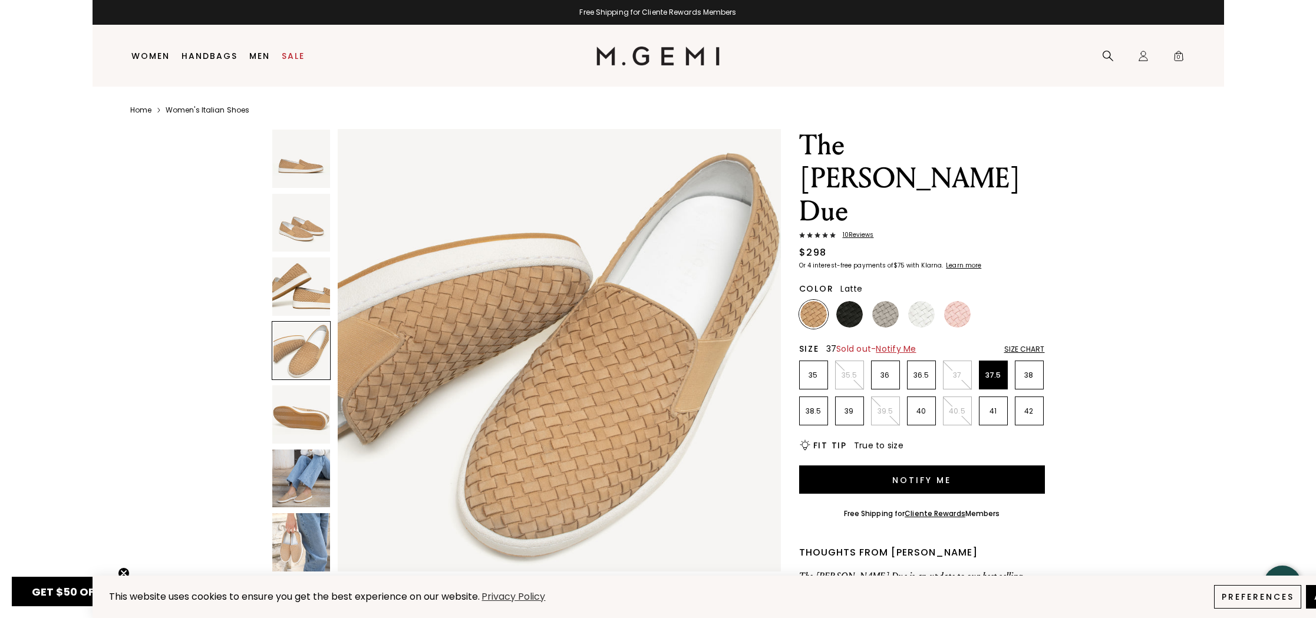
click at [951, 371] on p "37" at bounding box center [958, 375] width 28 height 9
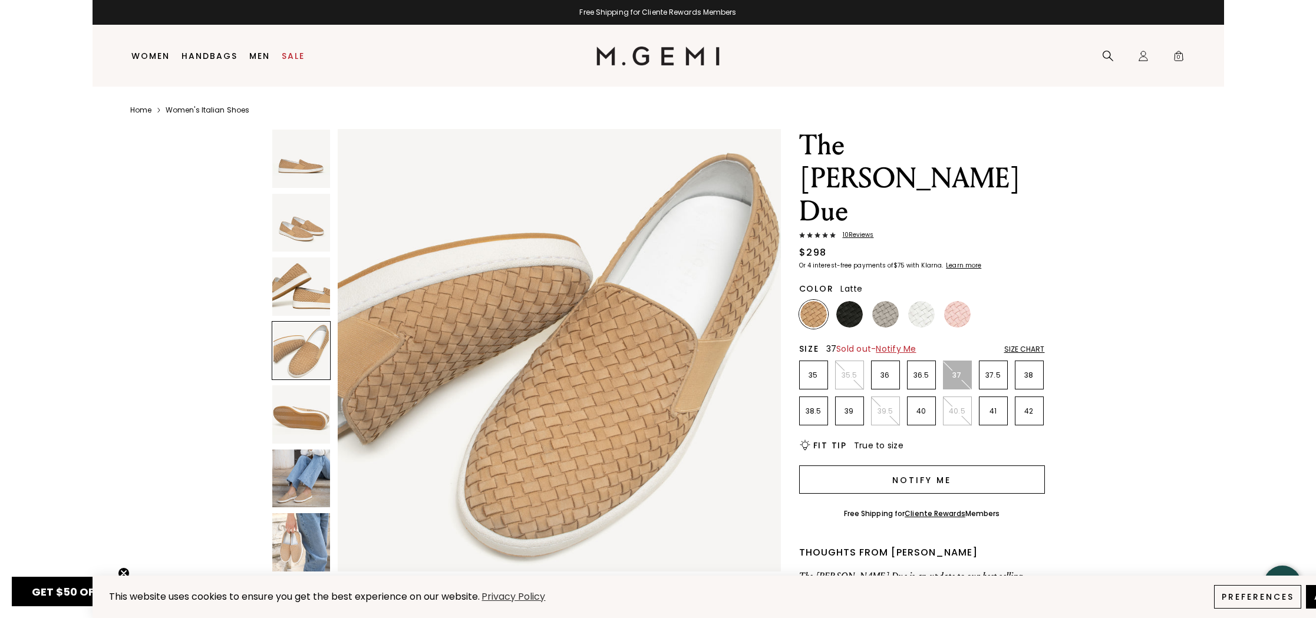
click at [938, 466] on button "Notify Me" at bounding box center [922, 480] width 246 height 28
click at [828, 486] on input "Enter your email address to be notified when your selection is back in stock" at bounding box center [912, 496] width 222 height 20
type input "[EMAIL_ADDRESS][DOMAIN_NAME]"
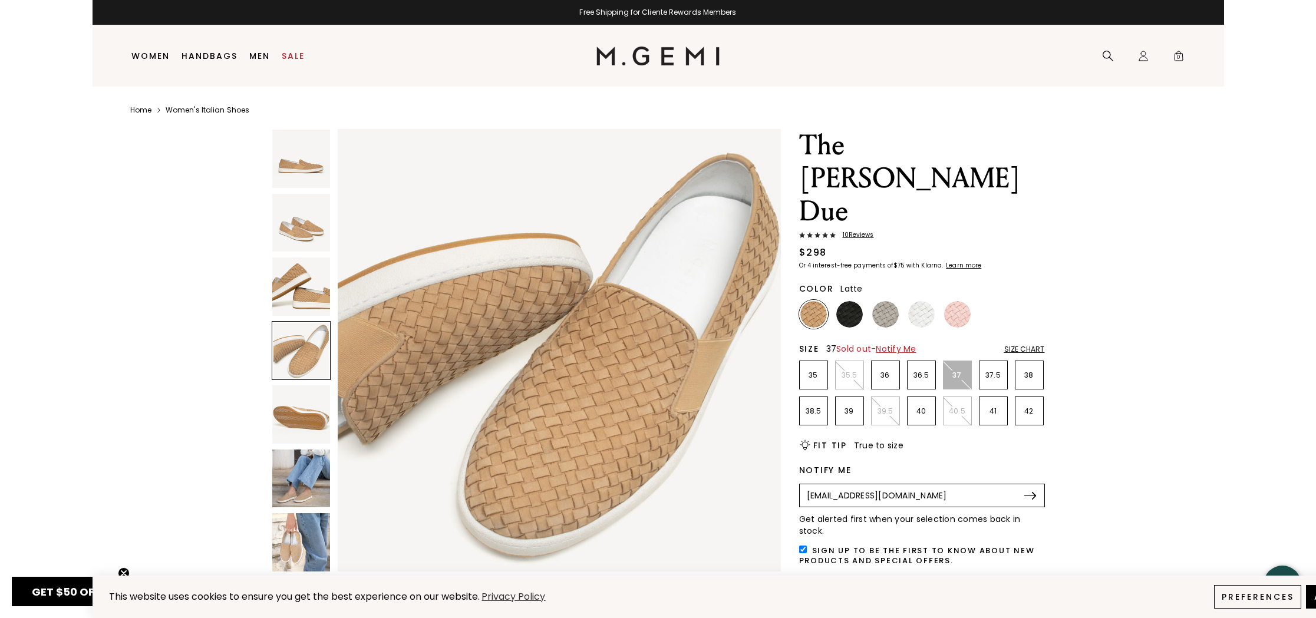
click at [1034, 492] on img at bounding box center [1030, 496] width 12 height 8
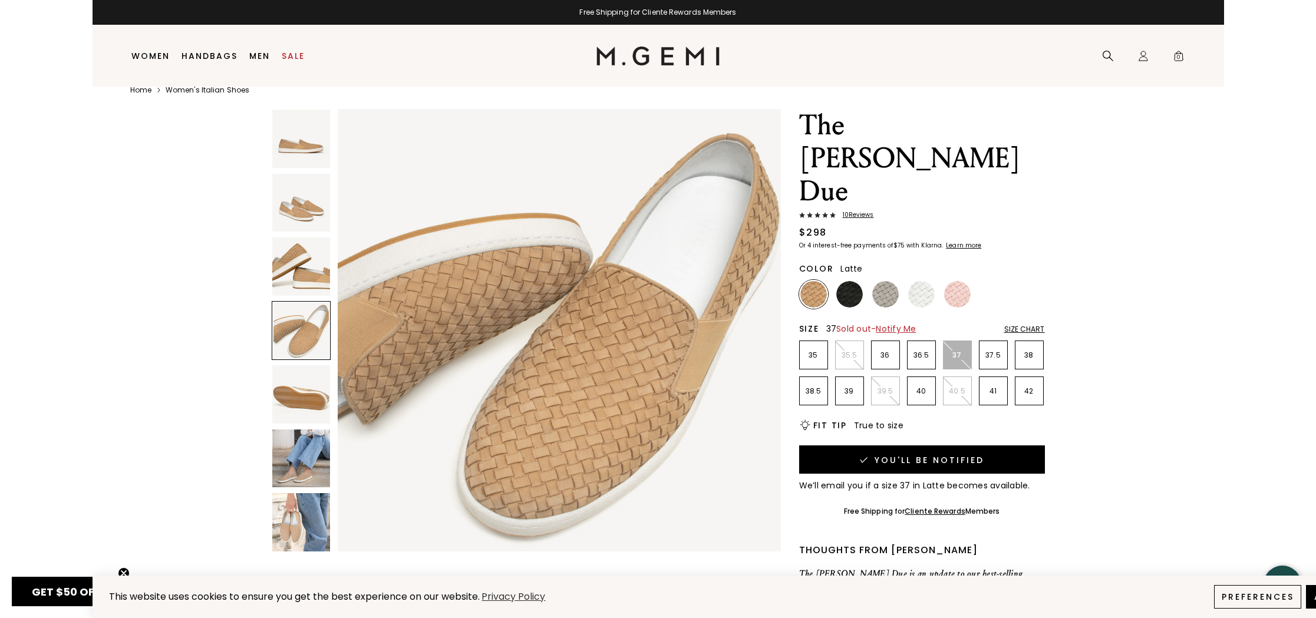
scroll to position [18, 0]
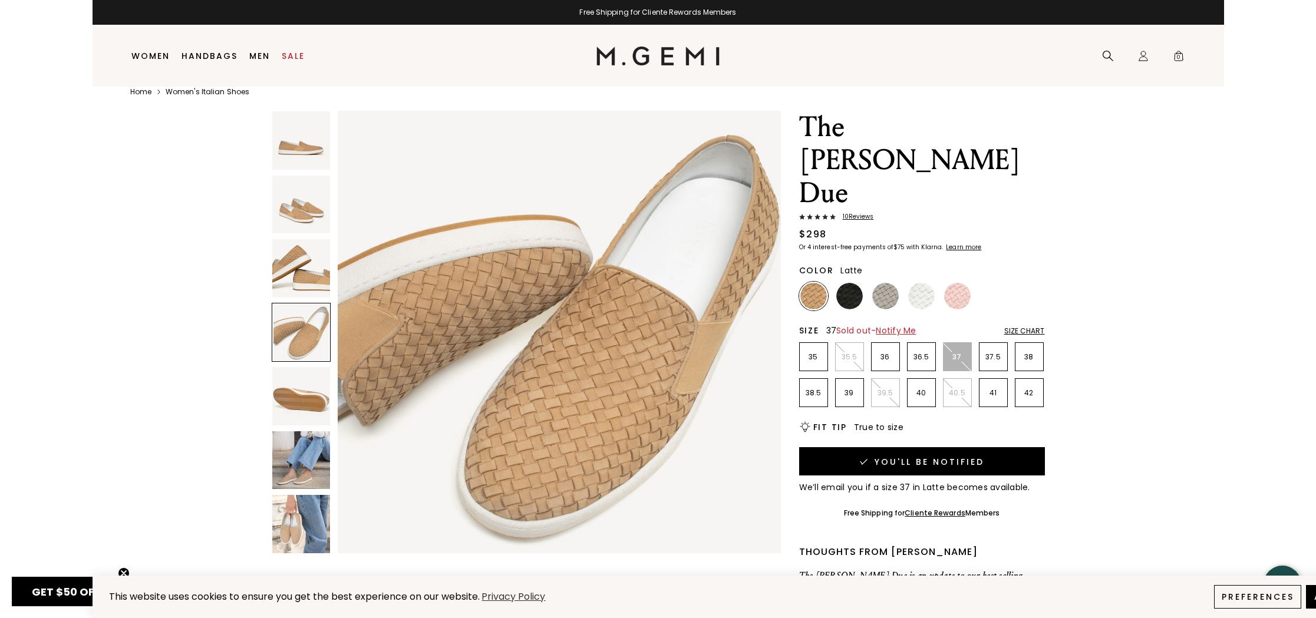
click at [1022, 327] on div "Size Chart" at bounding box center [1024, 331] width 41 height 9
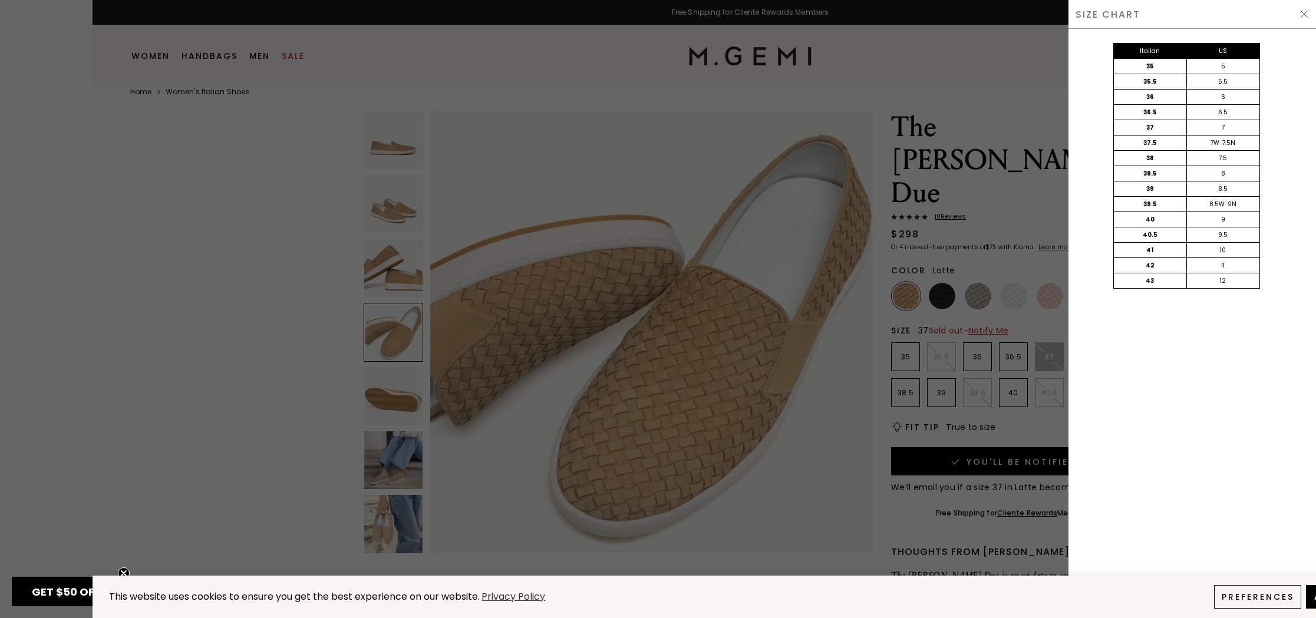
scroll to position [0, 0]
click at [1129, 360] on div "Italian US 35 5 35.5 5.5 36 6 36.5 6.5 37 7 37.5 7W 7.5N 38 7.5 38.5 8 39 8.5 3…" at bounding box center [1193, 323] width 248 height 589
click at [1304, 14] on img at bounding box center [1304, 13] width 9 height 9
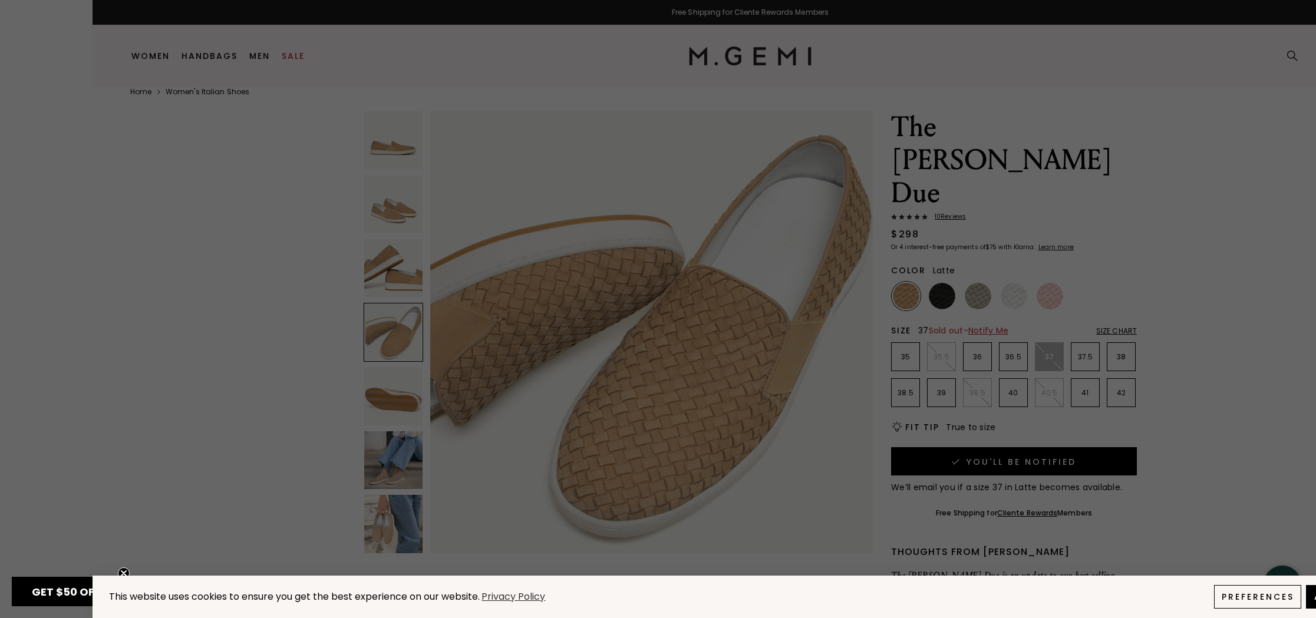
scroll to position [18, 0]
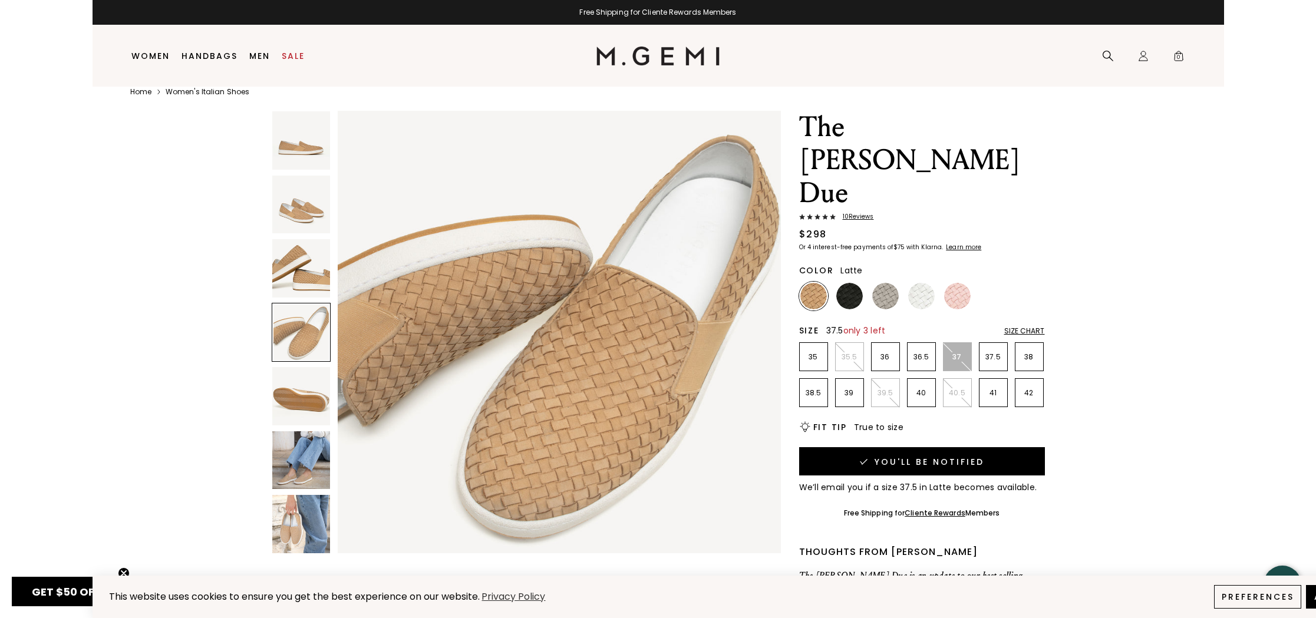
click at [998, 352] on p "37.5" at bounding box center [994, 356] width 28 height 9
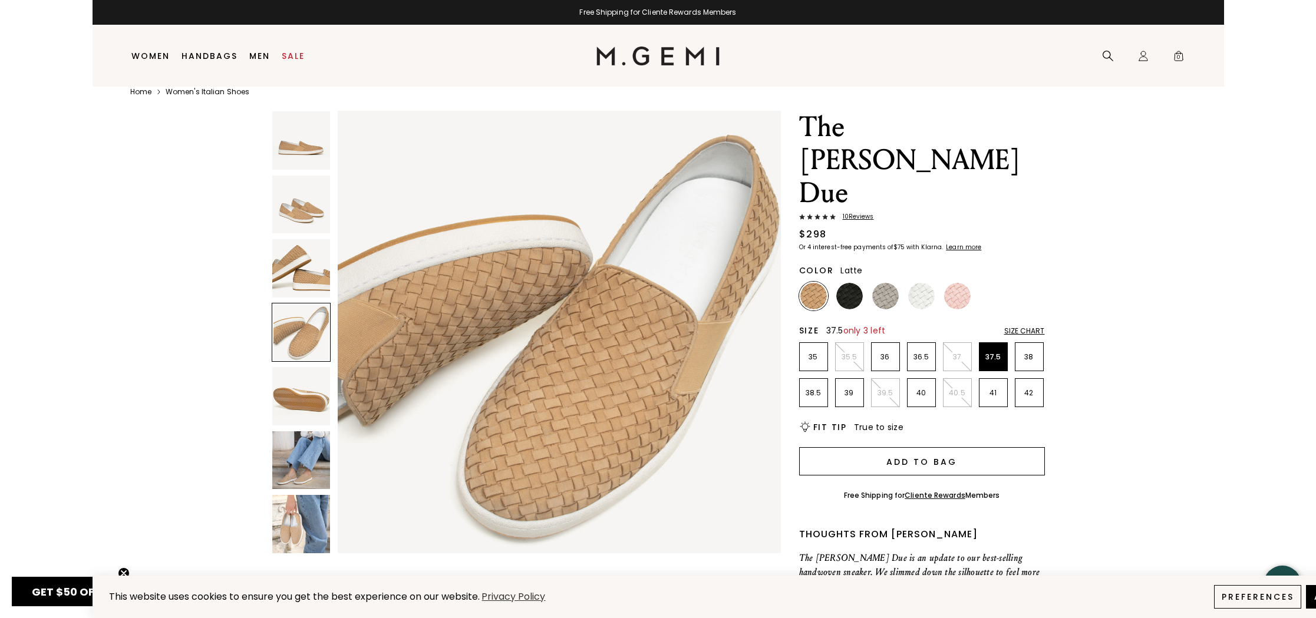
click at [958, 447] on button "Add to Bag" at bounding box center [922, 461] width 246 height 28
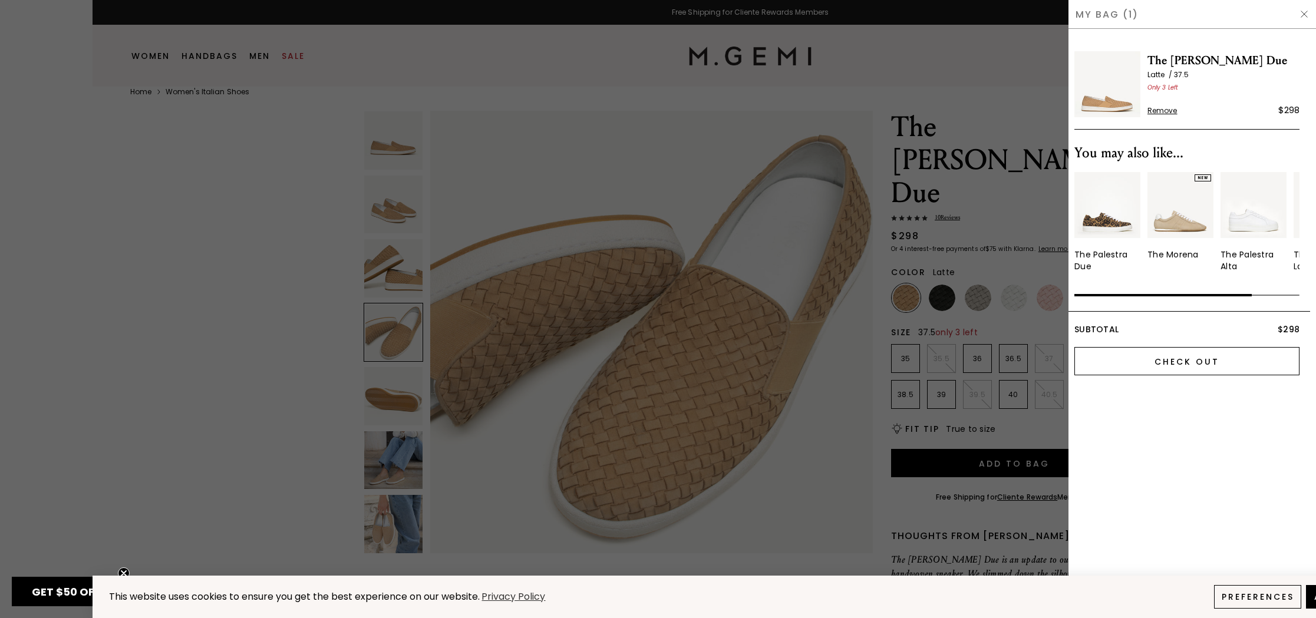
click at [1163, 364] on input "Check Out" at bounding box center [1186, 361] width 225 height 28
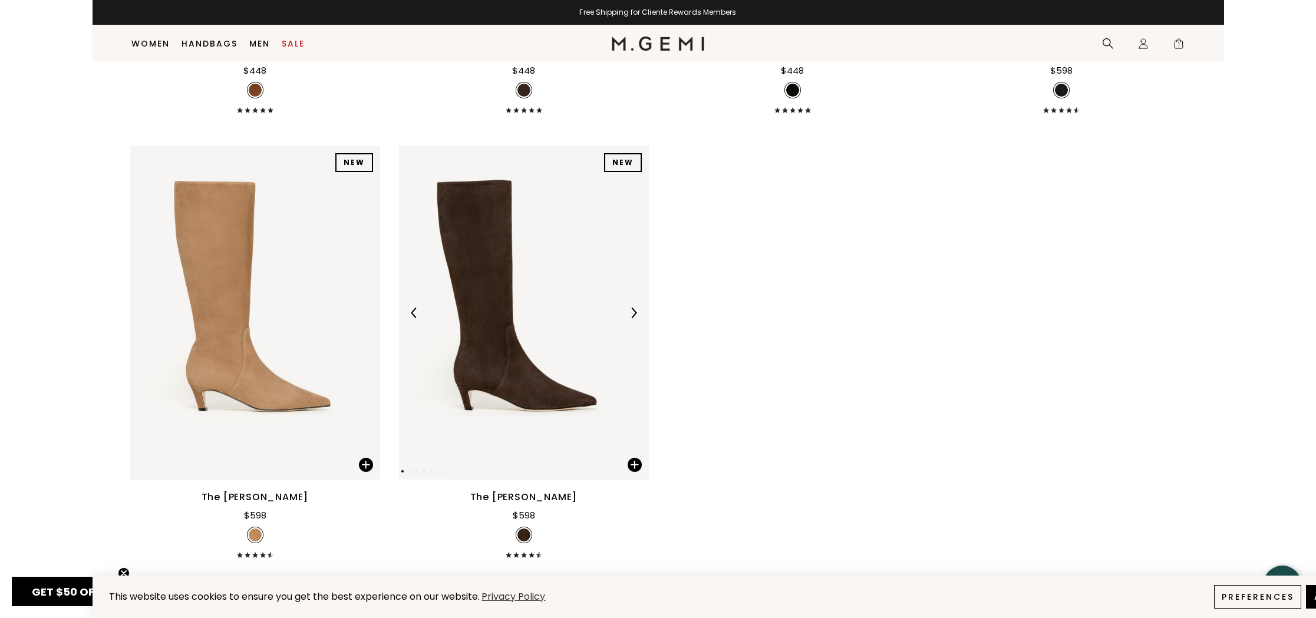
scroll to position [1850, 0]
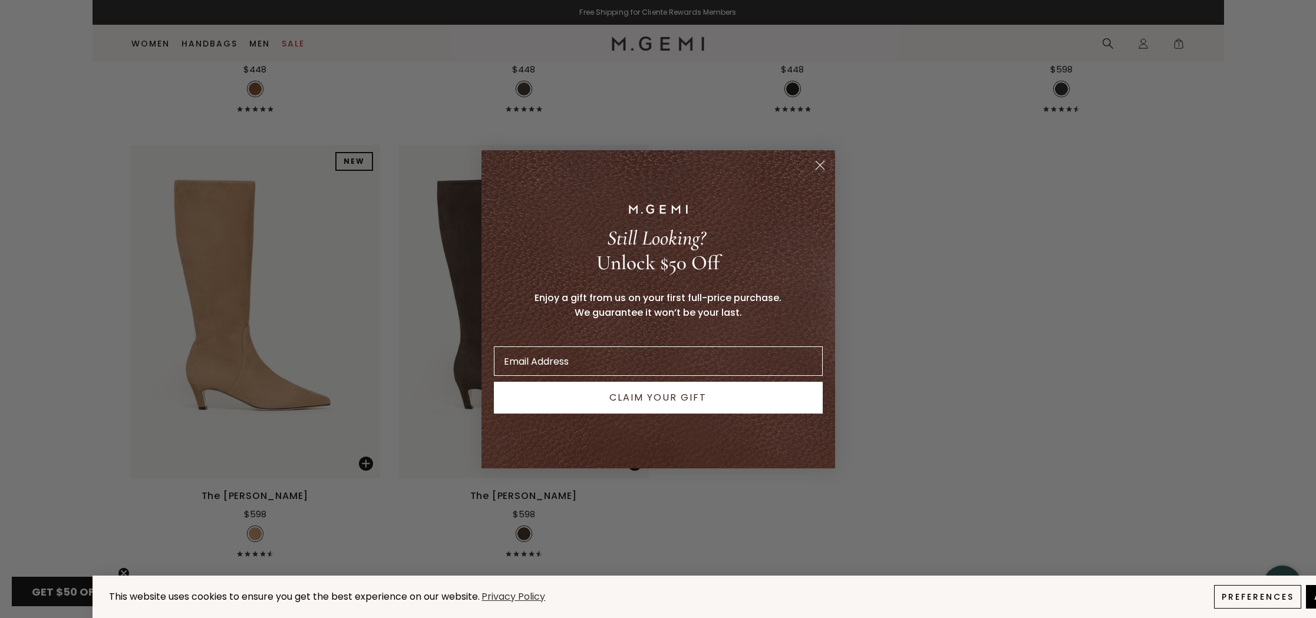
click at [822, 163] on icon "Close dialog" at bounding box center [820, 165] width 8 height 8
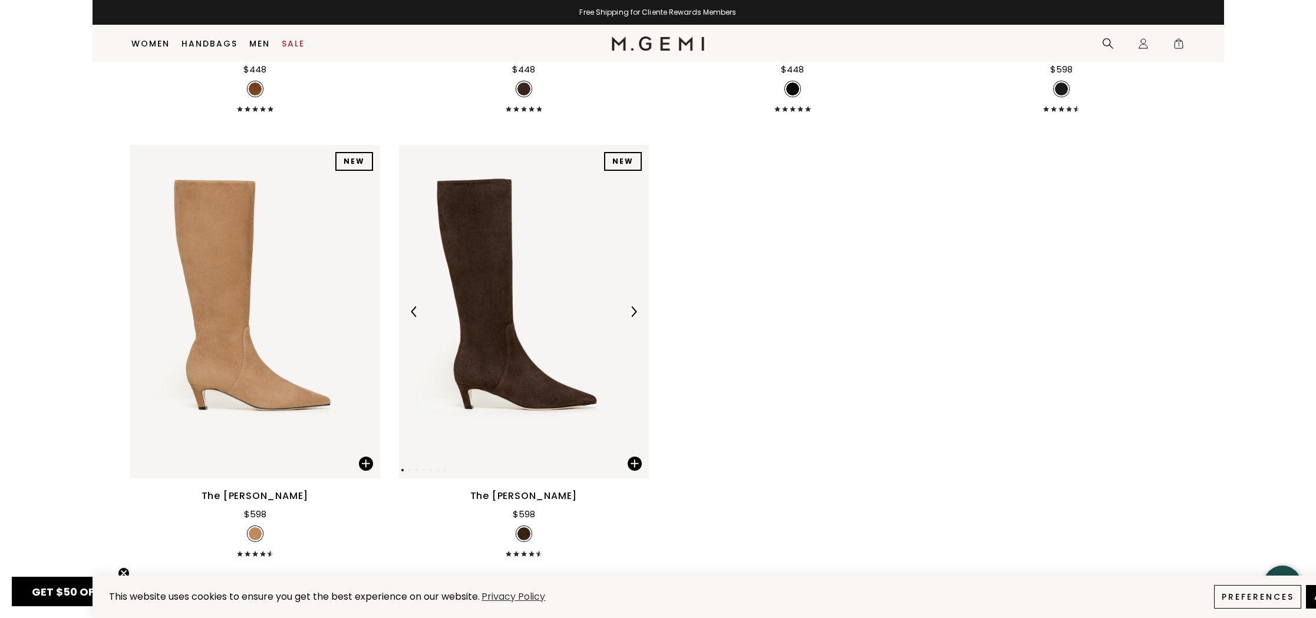
click at [632, 310] on img at bounding box center [633, 311] width 11 height 11
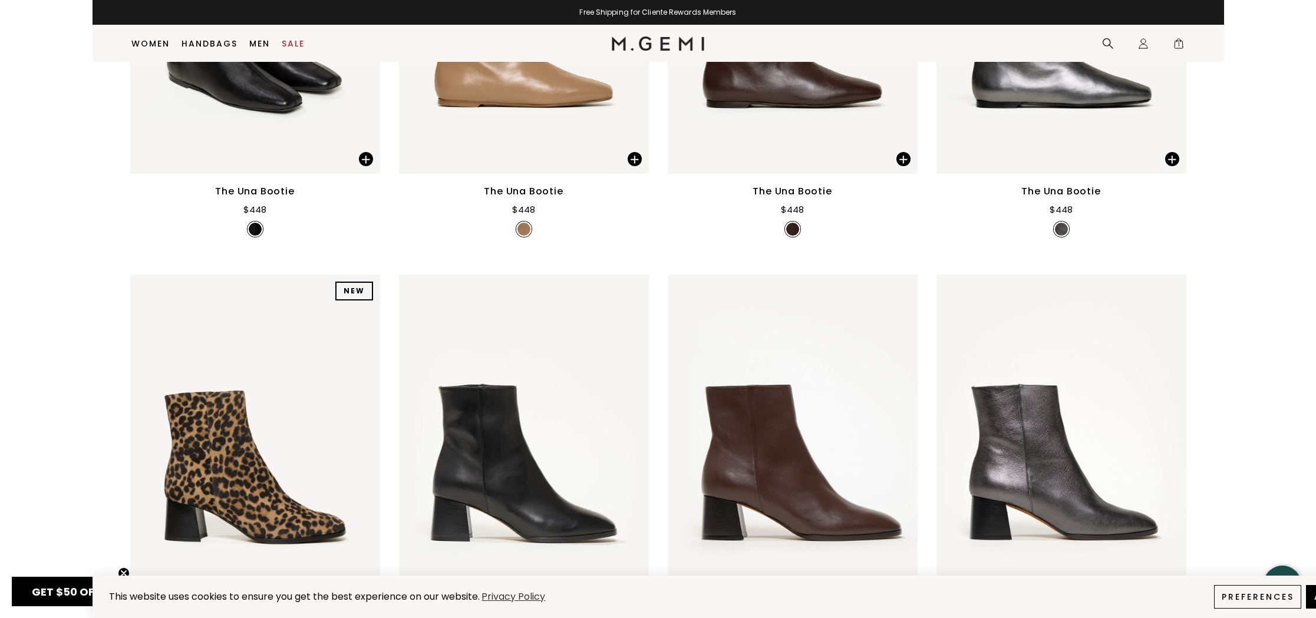
scroll to position [0, 0]
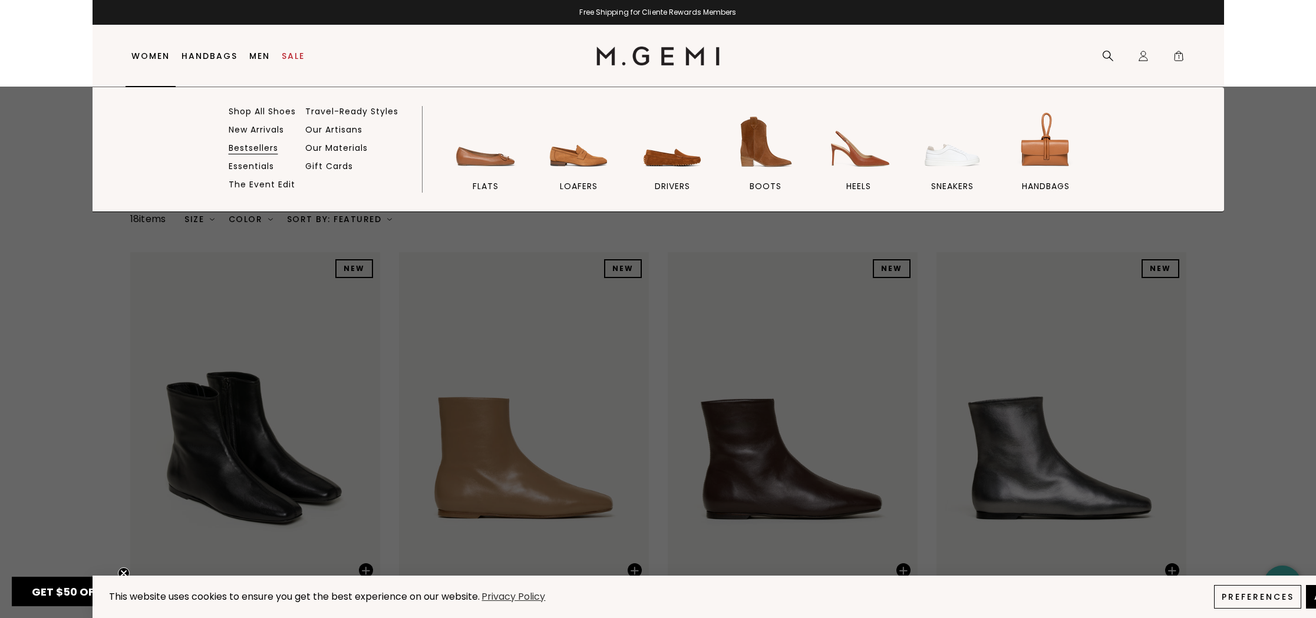
click at [250, 147] on link "Bestsellers" at bounding box center [254, 148] width 50 height 11
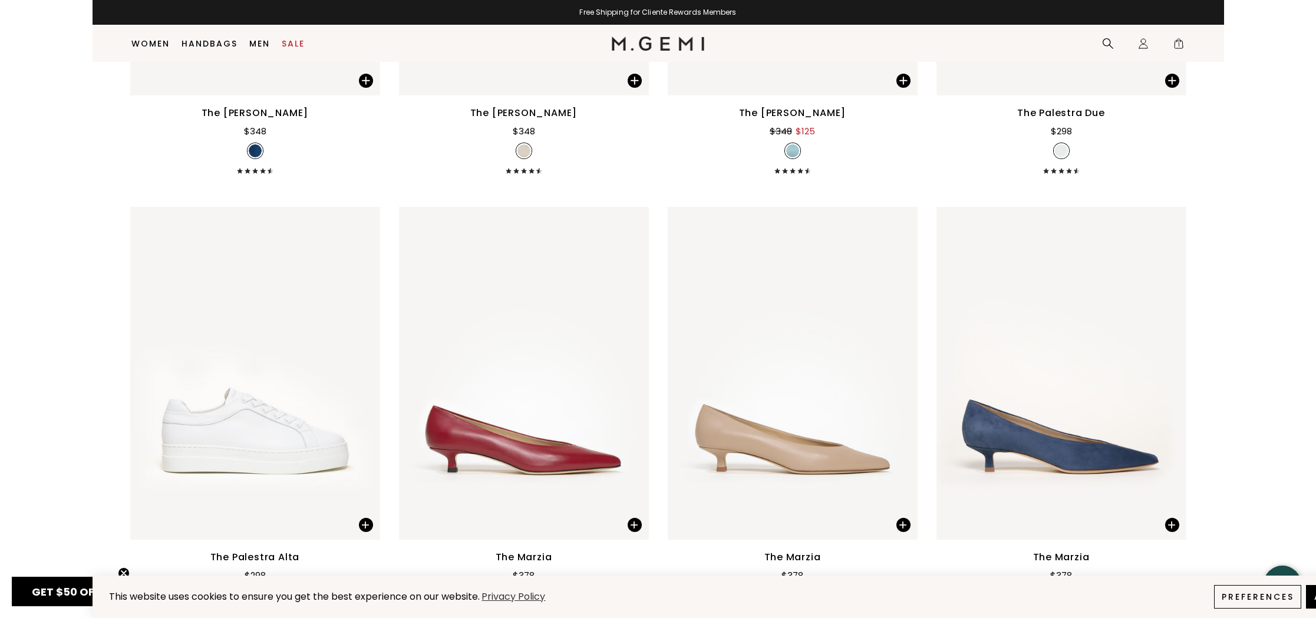
scroll to position [2292, 0]
